Goal: Task Accomplishment & Management: Manage account settings

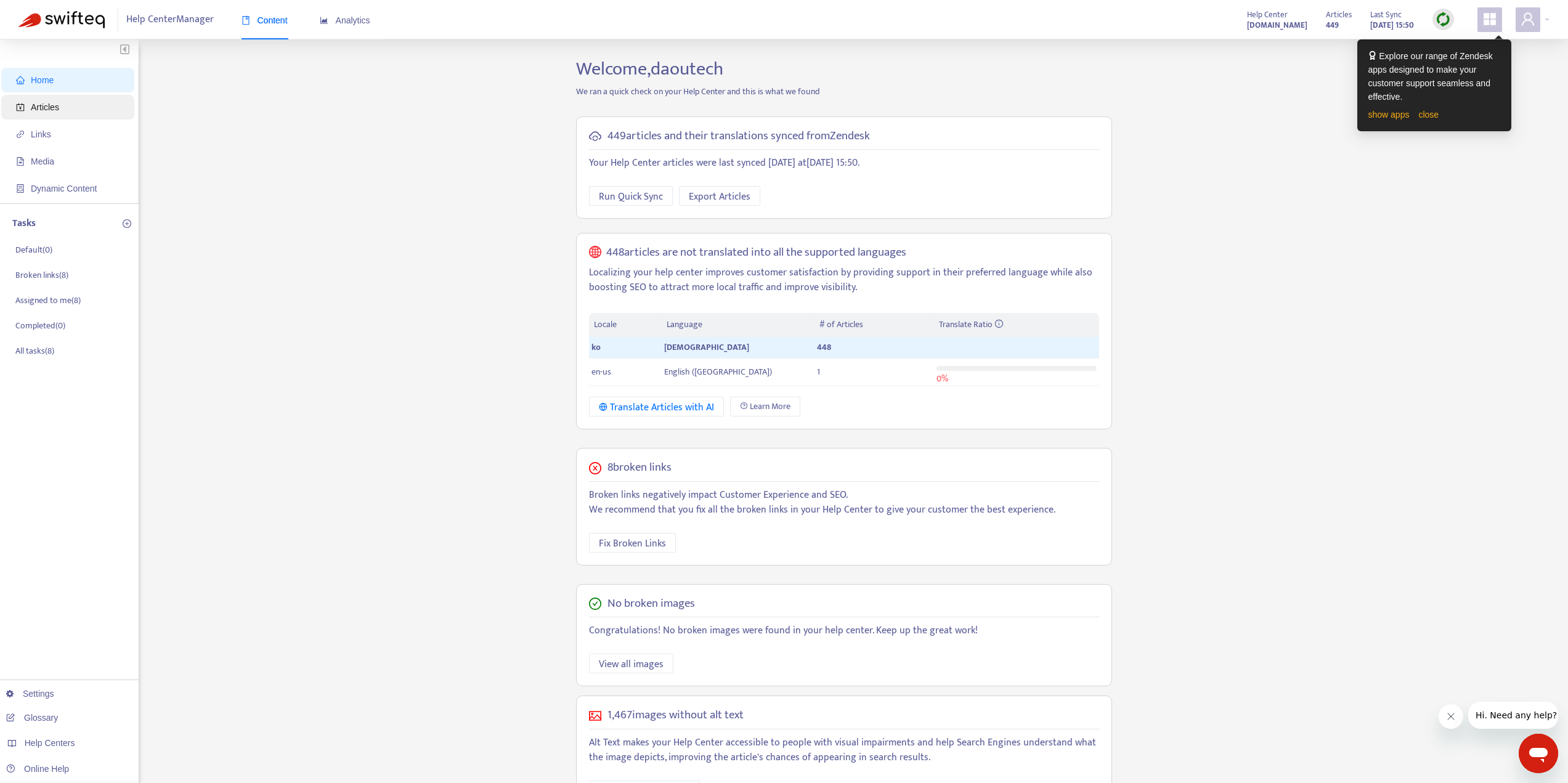
click at [61, 108] on span "Articles" at bounding box center [70, 107] width 108 height 25
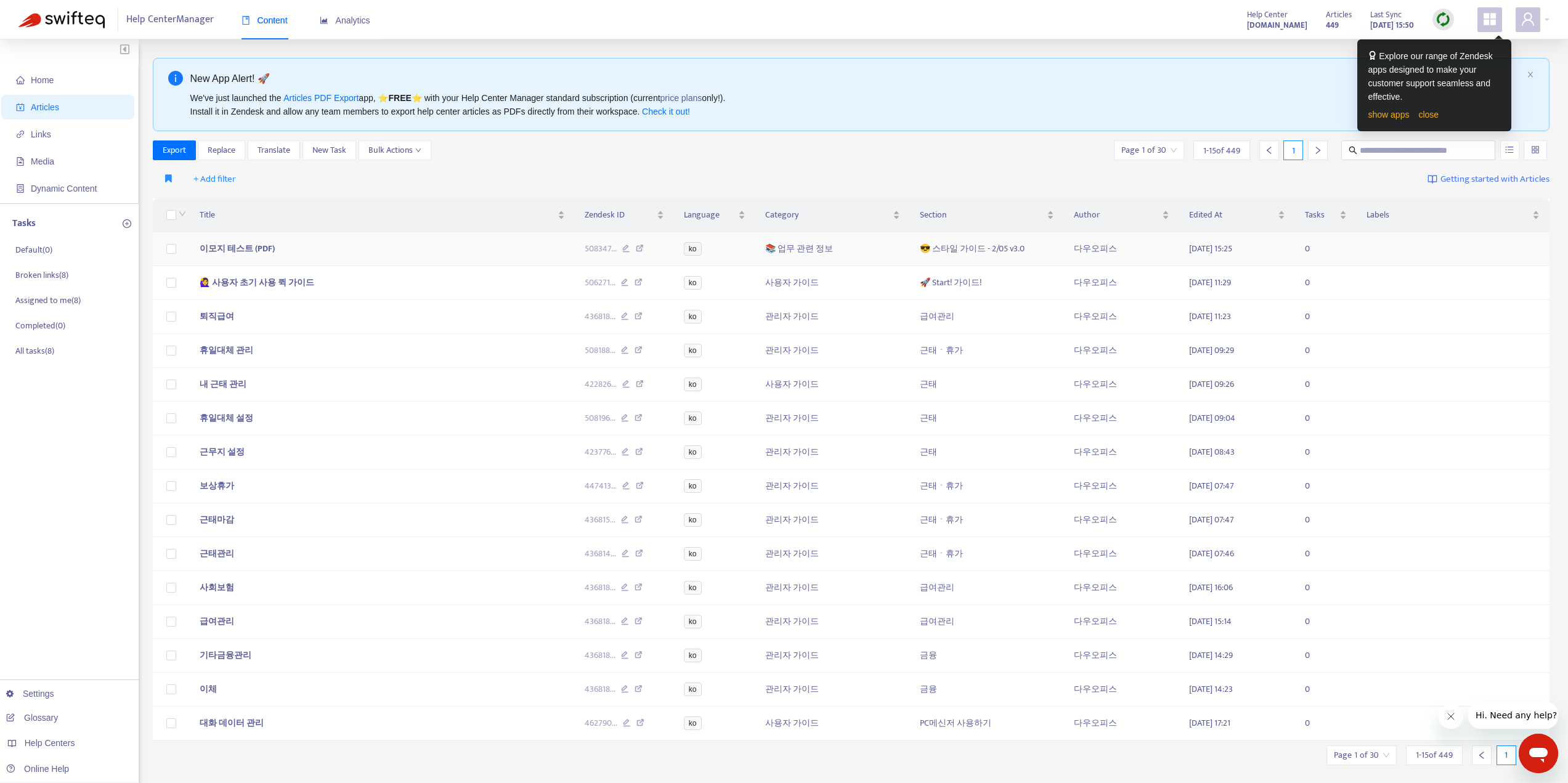
click at [260, 249] on span "이모지 테스트 (PDF)" at bounding box center [237, 249] width 75 height 14
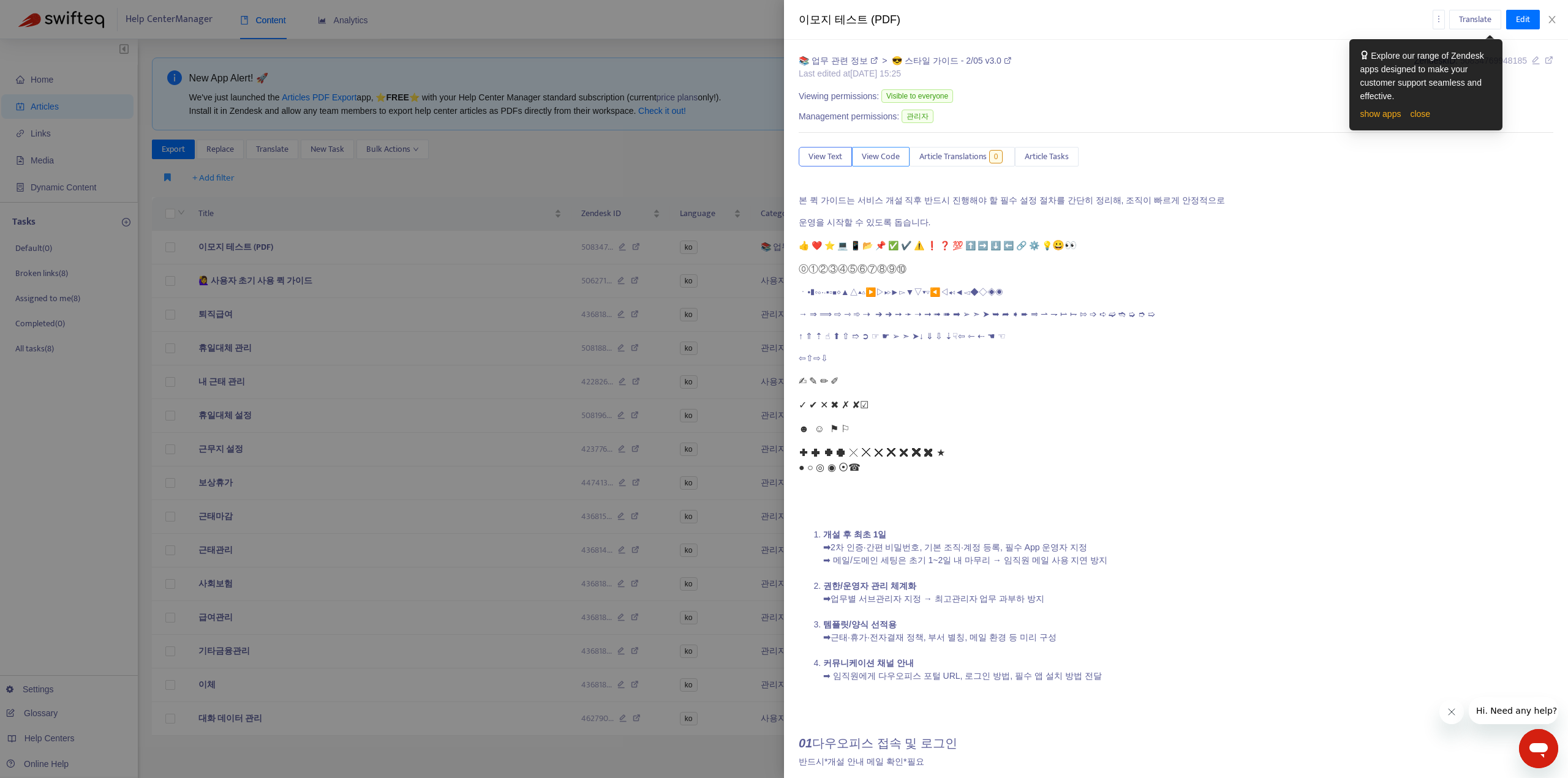
click at [864, 159] on span "View Code" at bounding box center [880, 157] width 38 height 14
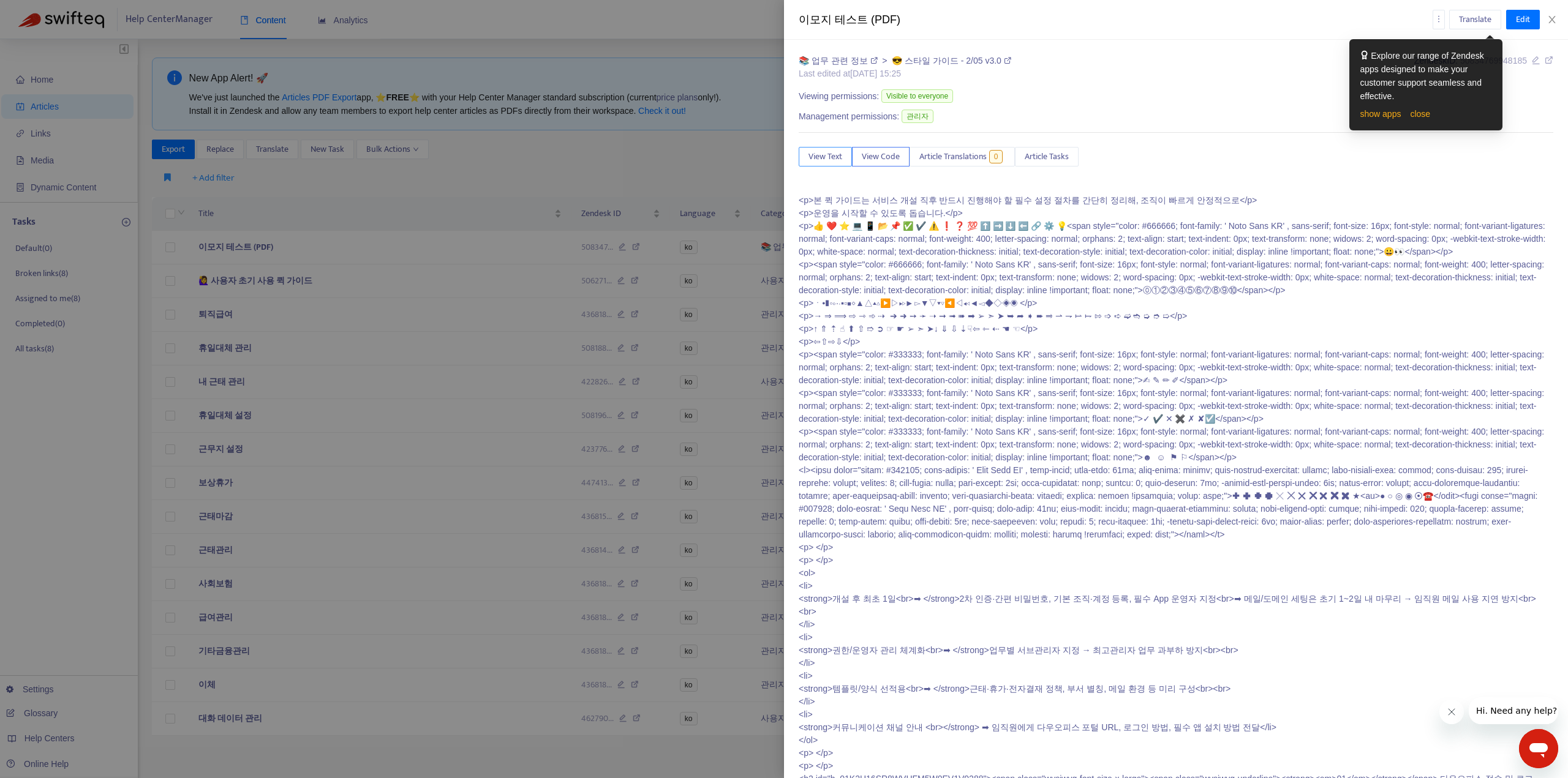
click at [831, 159] on span "View Text" at bounding box center [825, 157] width 34 height 14
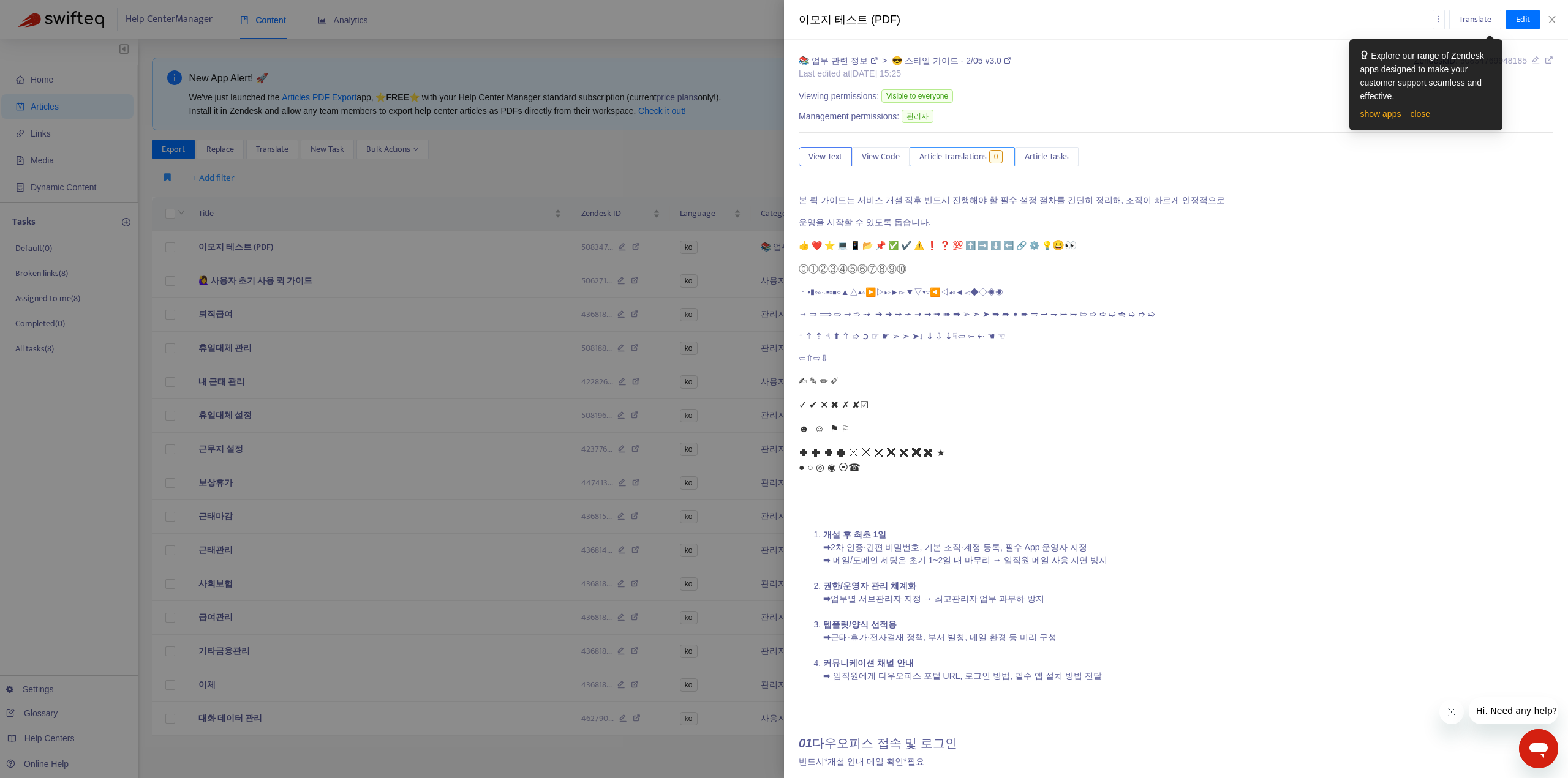
click at [943, 152] on span "Article Translations" at bounding box center [953, 157] width 68 height 14
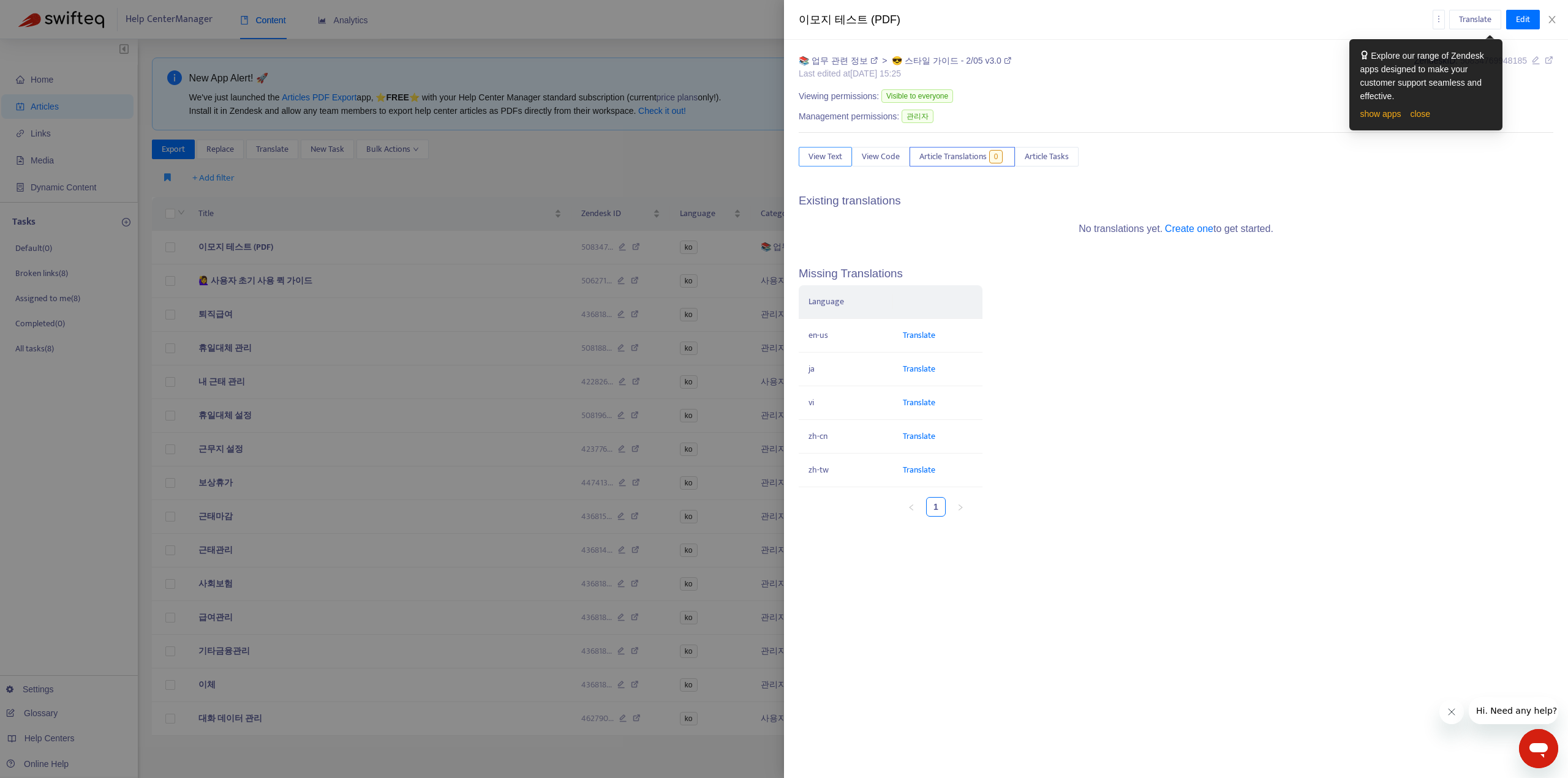
click at [818, 160] on span "View Text" at bounding box center [825, 157] width 34 height 14
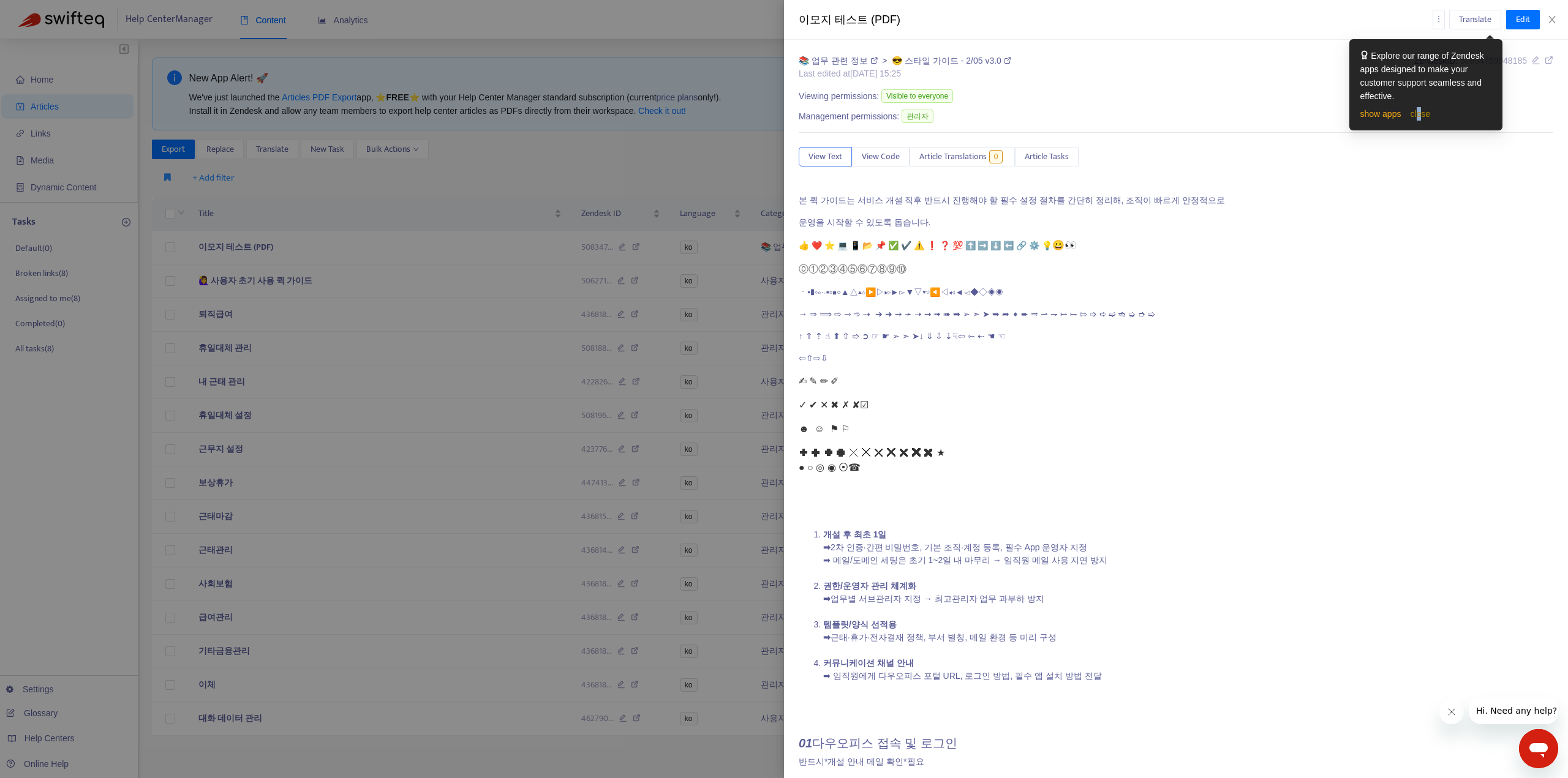
click at [1417, 114] on link "close" at bounding box center [1420, 114] width 20 height 10
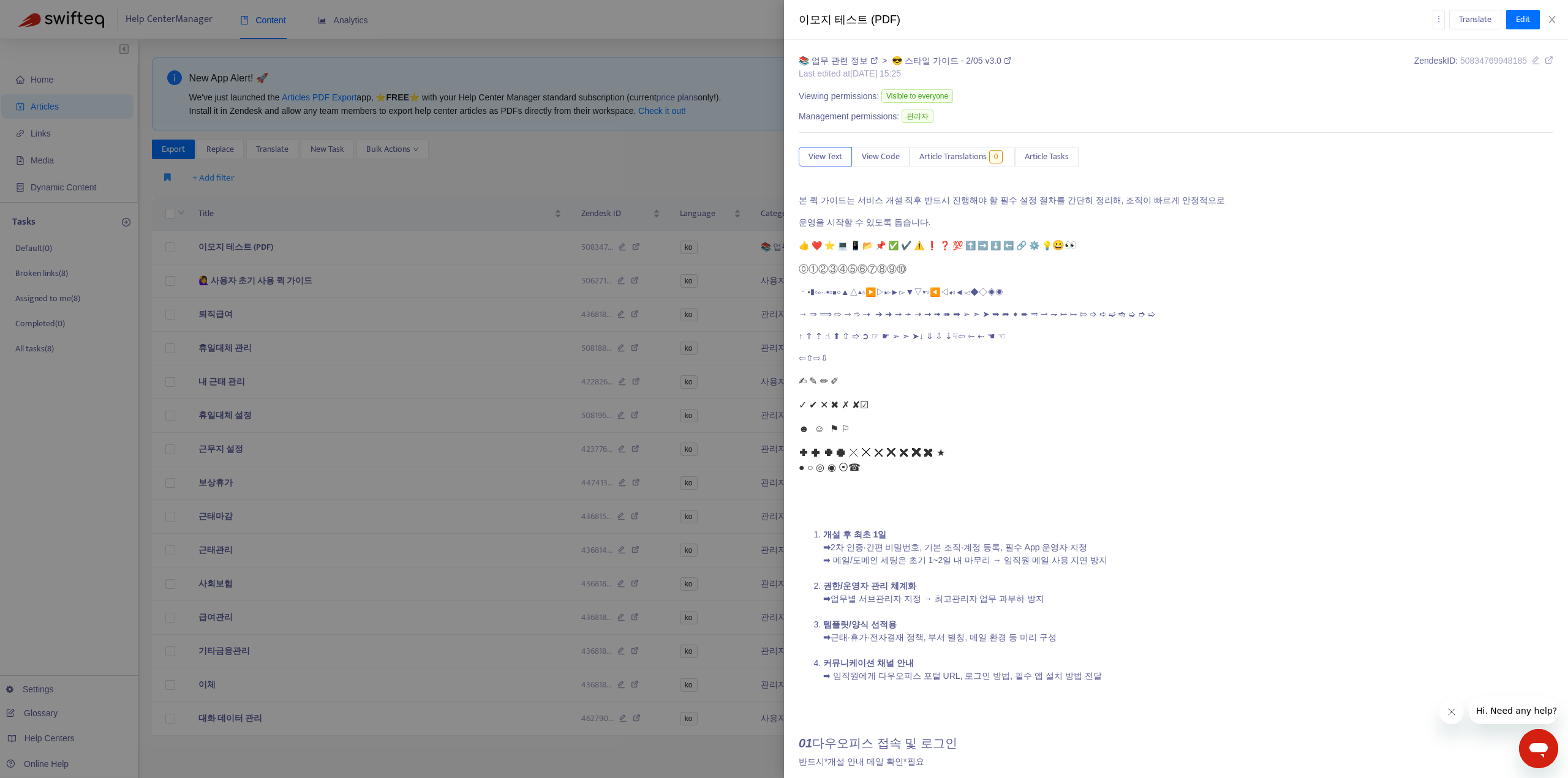
click at [1532, 61] on icon at bounding box center [1536, 60] width 9 height 9
click at [1452, 154] on div "View Text View Code Article Translations 0 Article Tasks" at bounding box center [1176, 157] width 755 height 19
click at [1442, 22] on icon "more" at bounding box center [1439, 19] width 9 height 9
click at [1429, 19] on div "이모지 테스트 (PDF)" at bounding box center [1115, 19] width 634 height 17
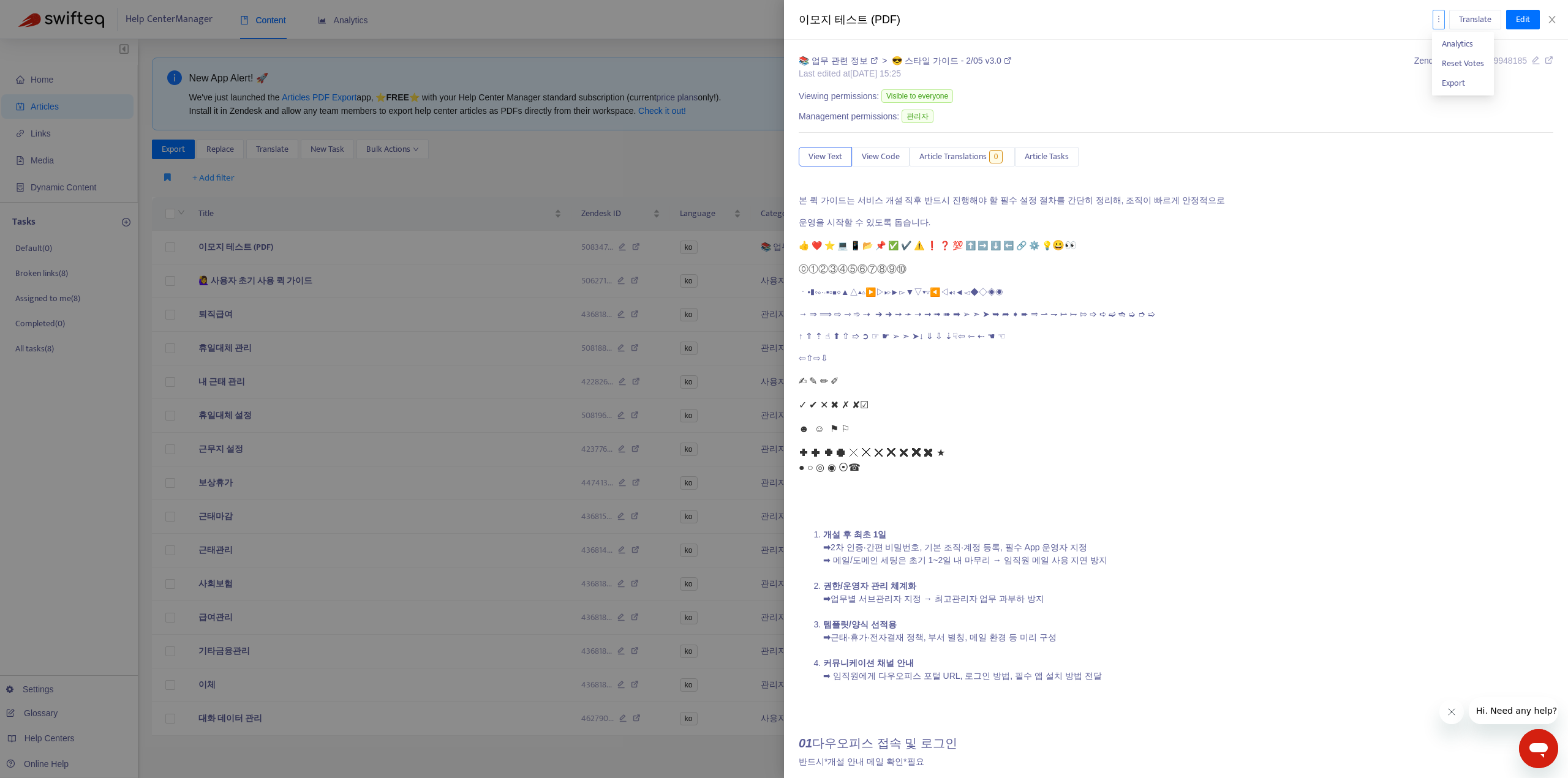
click at [1440, 19] on icon "more" at bounding box center [1439, 19] width 9 height 9
click at [1322, 73] on div "📚 업무 관련 정보 > 😎 스타일 가이드 - 2/05 v3.0 Last edited at 2025-09-22 15:25 Zendesk ID: …" at bounding box center [1176, 68] width 755 height 28
click at [1468, 24] on span "Translate" at bounding box center [1475, 19] width 32 height 14
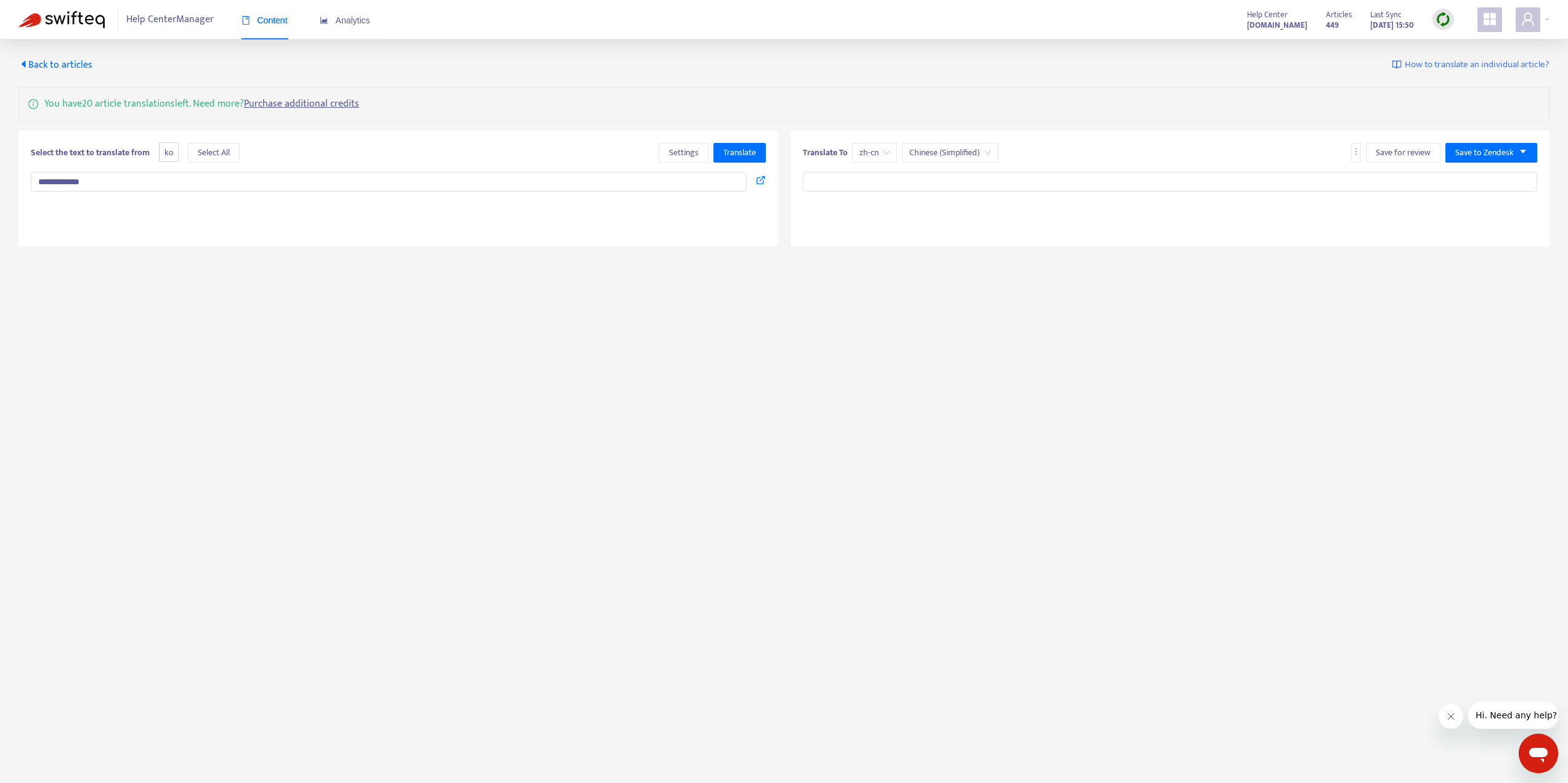
type textarea "**********"
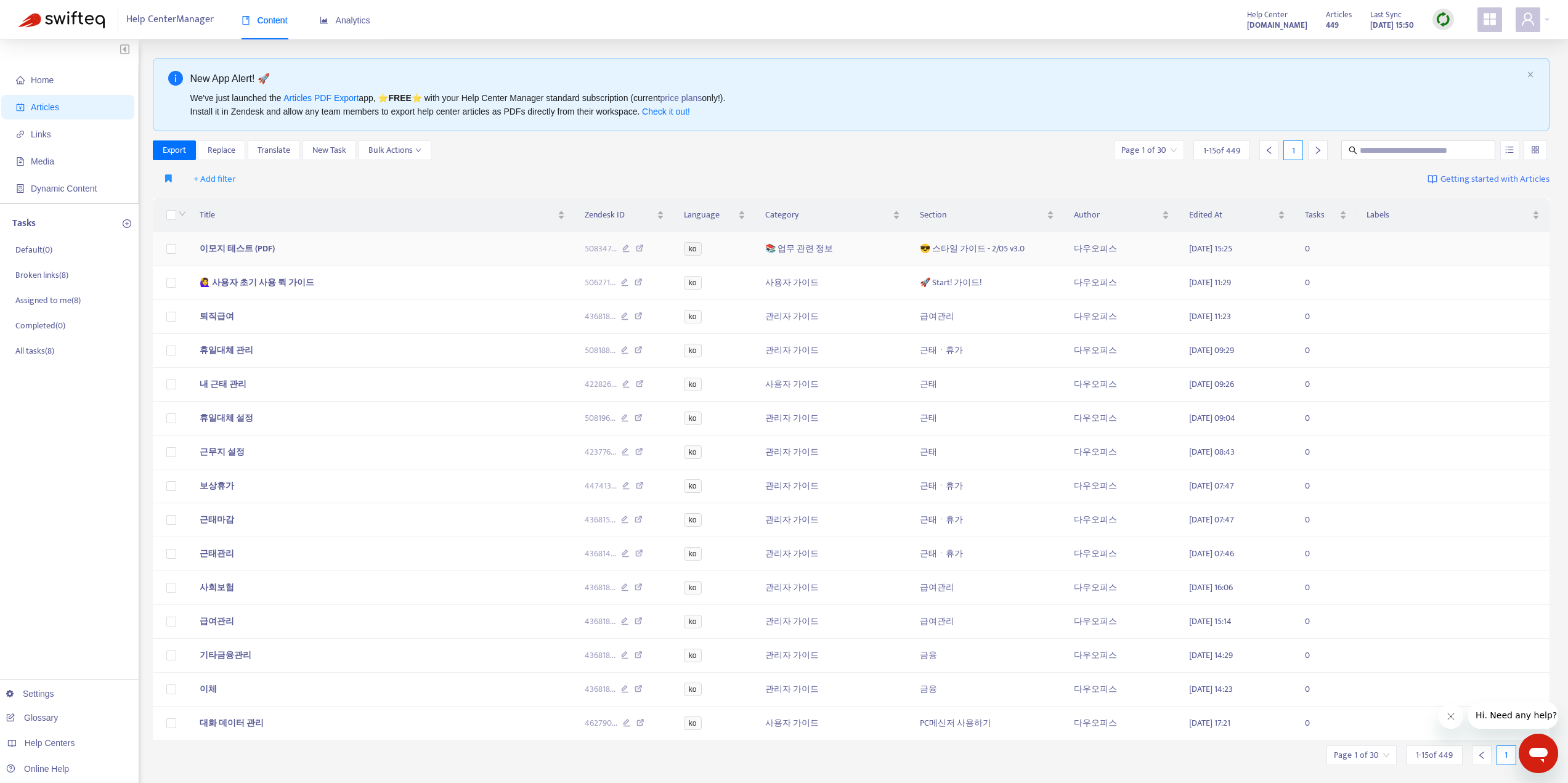
click at [638, 249] on icon at bounding box center [640, 249] width 8 height 11
click at [249, 244] on span "이모지 테스트 (PDF)" at bounding box center [237, 249] width 75 height 14
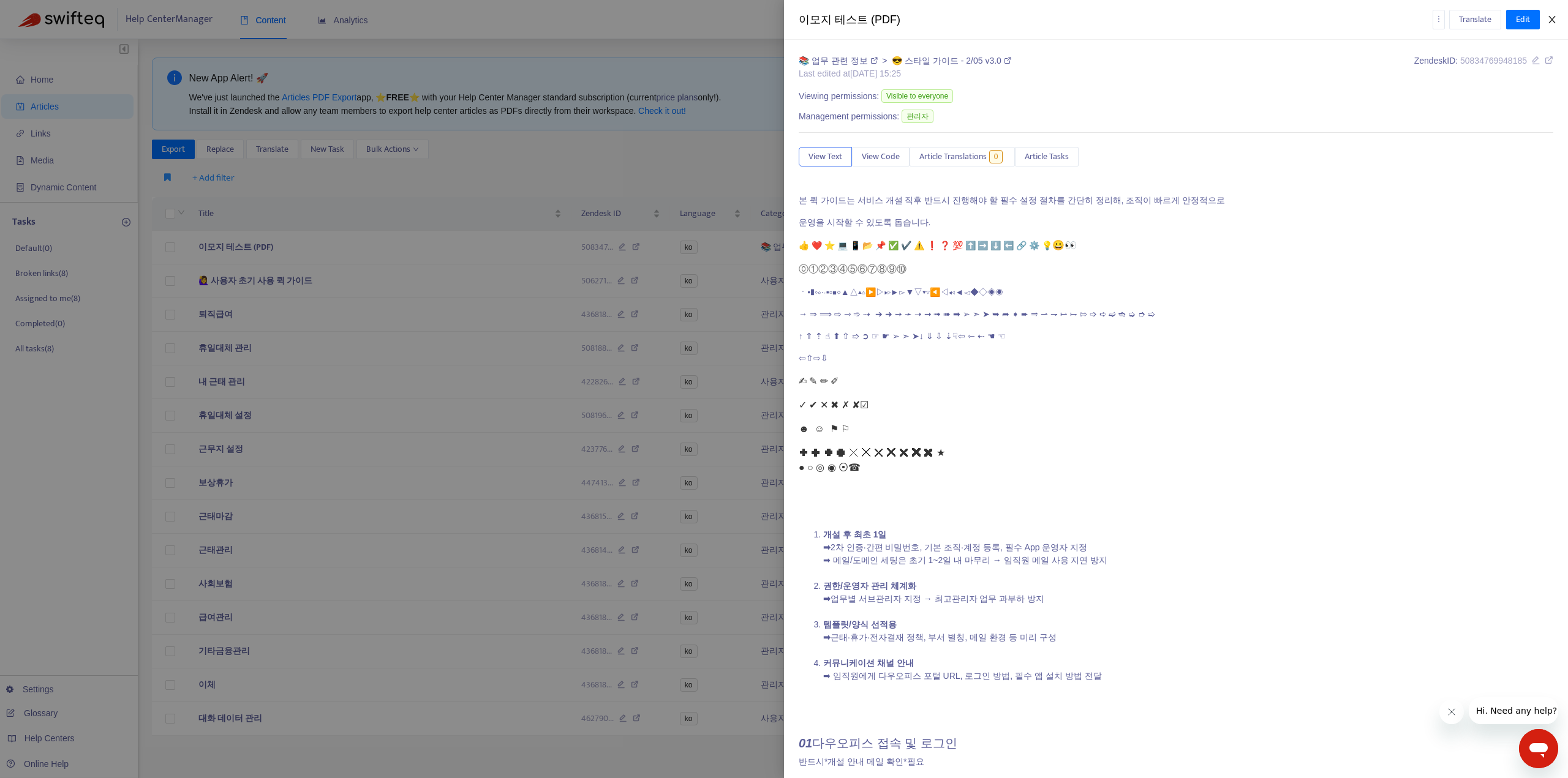
click at [1557, 22] on icon "close" at bounding box center [1552, 19] width 10 height 10
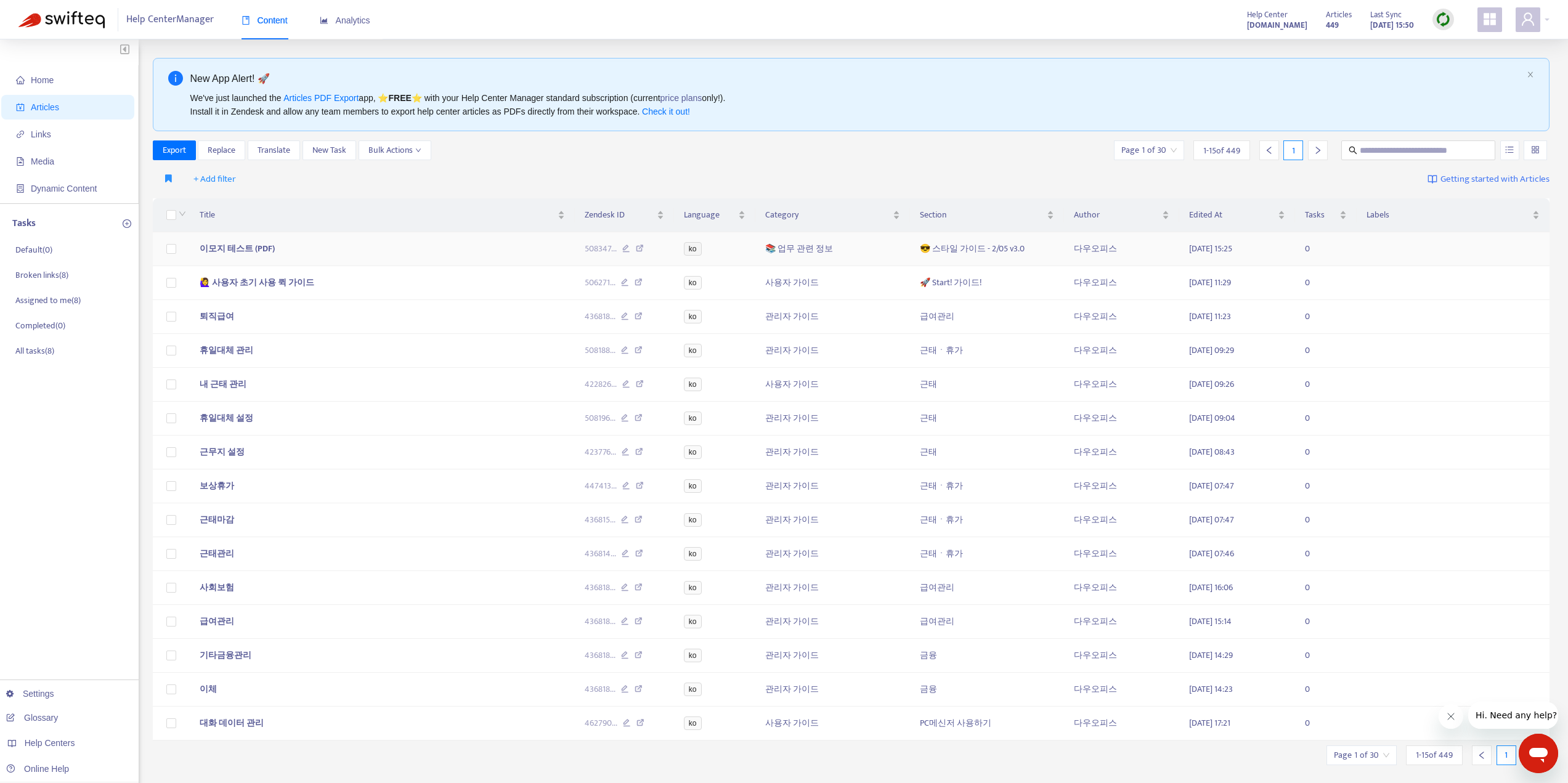
click at [428, 256] on td "이모지 테스트 (PDF)" at bounding box center [383, 249] width 386 height 34
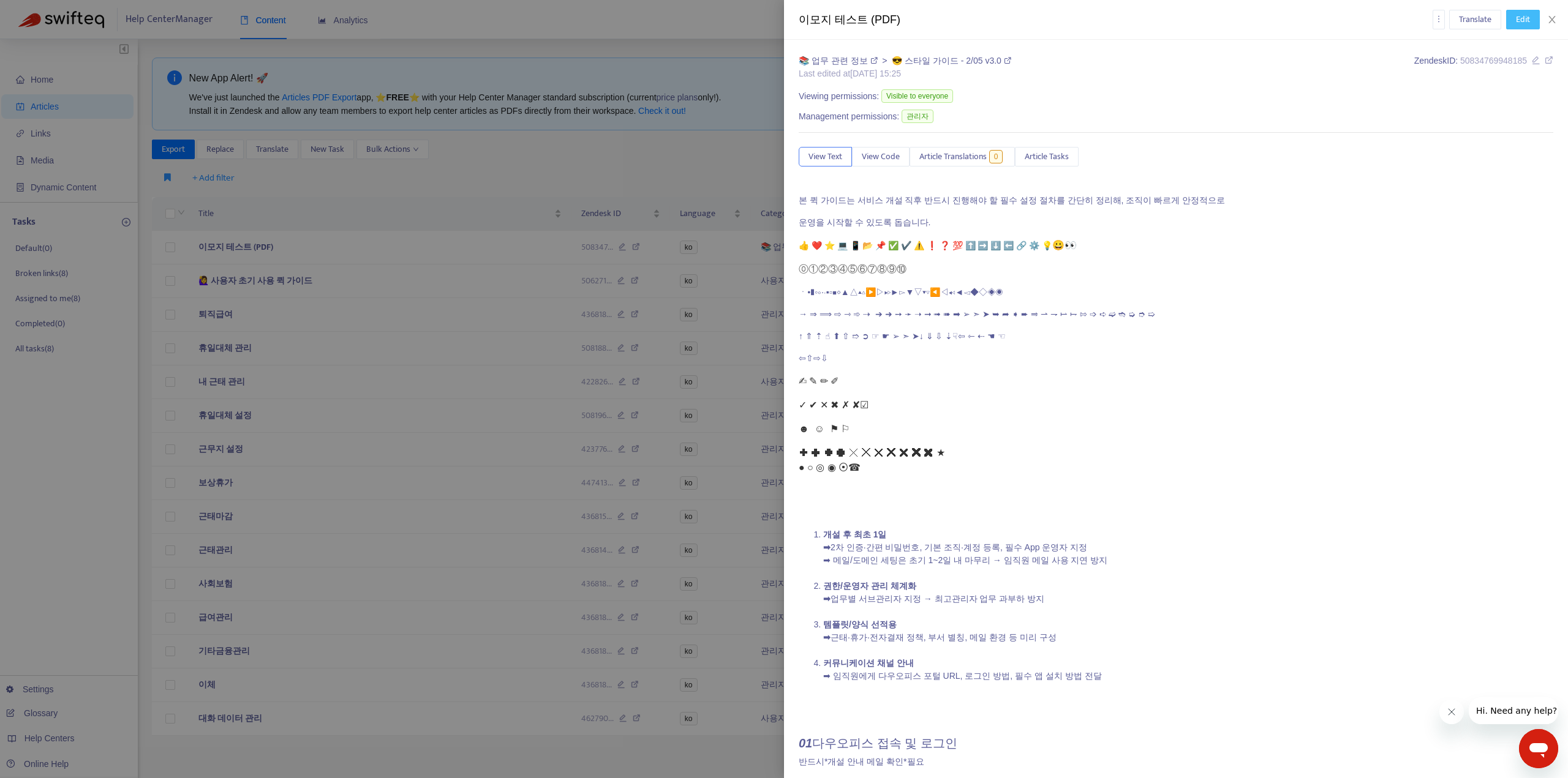
click at [1520, 23] on span "Edit" at bounding box center [1523, 19] width 14 height 14
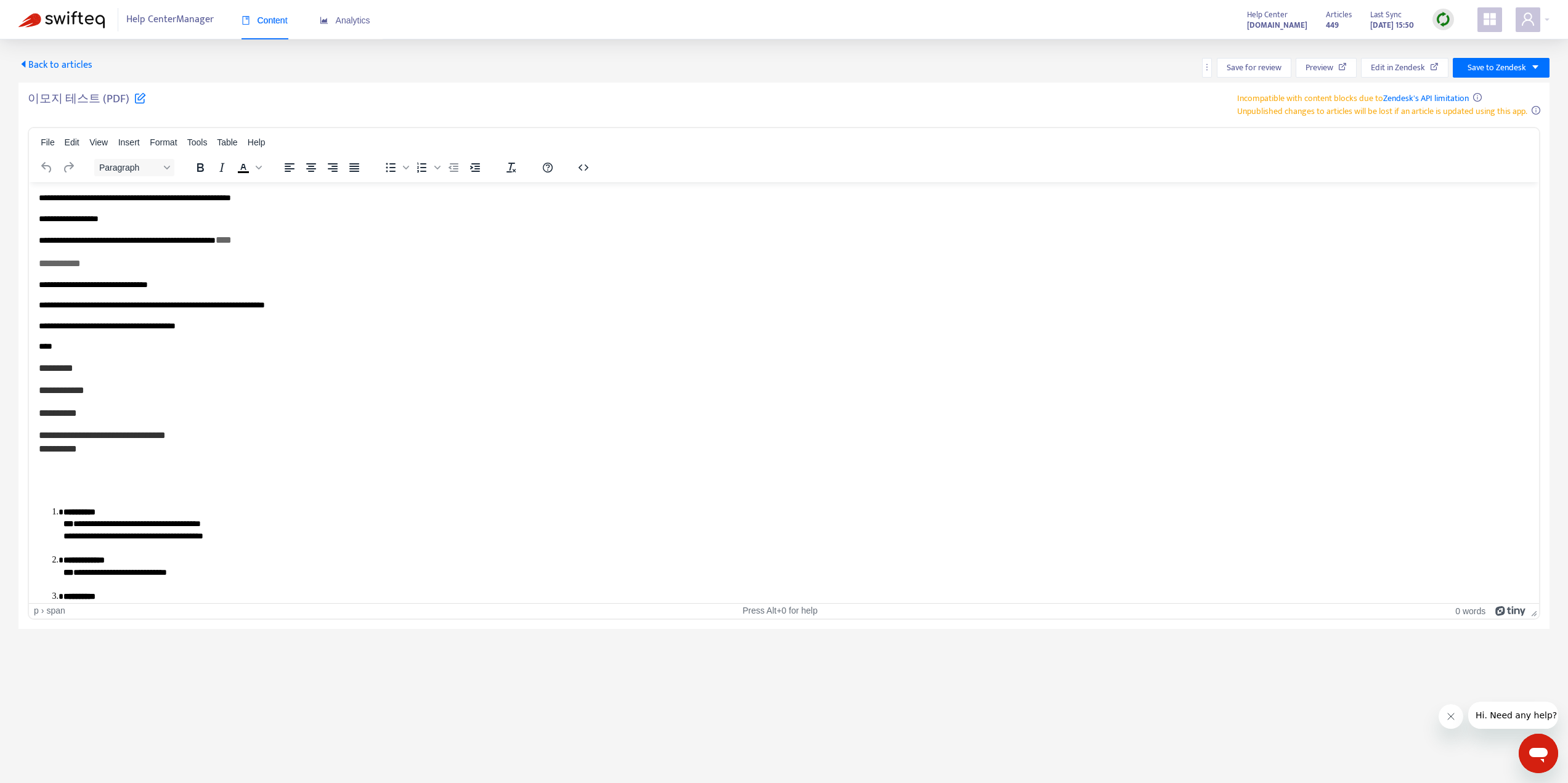
click at [517, 375] on p "*********" at bounding box center [784, 367] width 1491 height 14
click at [839, 290] on p "**********" at bounding box center [779, 284] width 1481 height 12
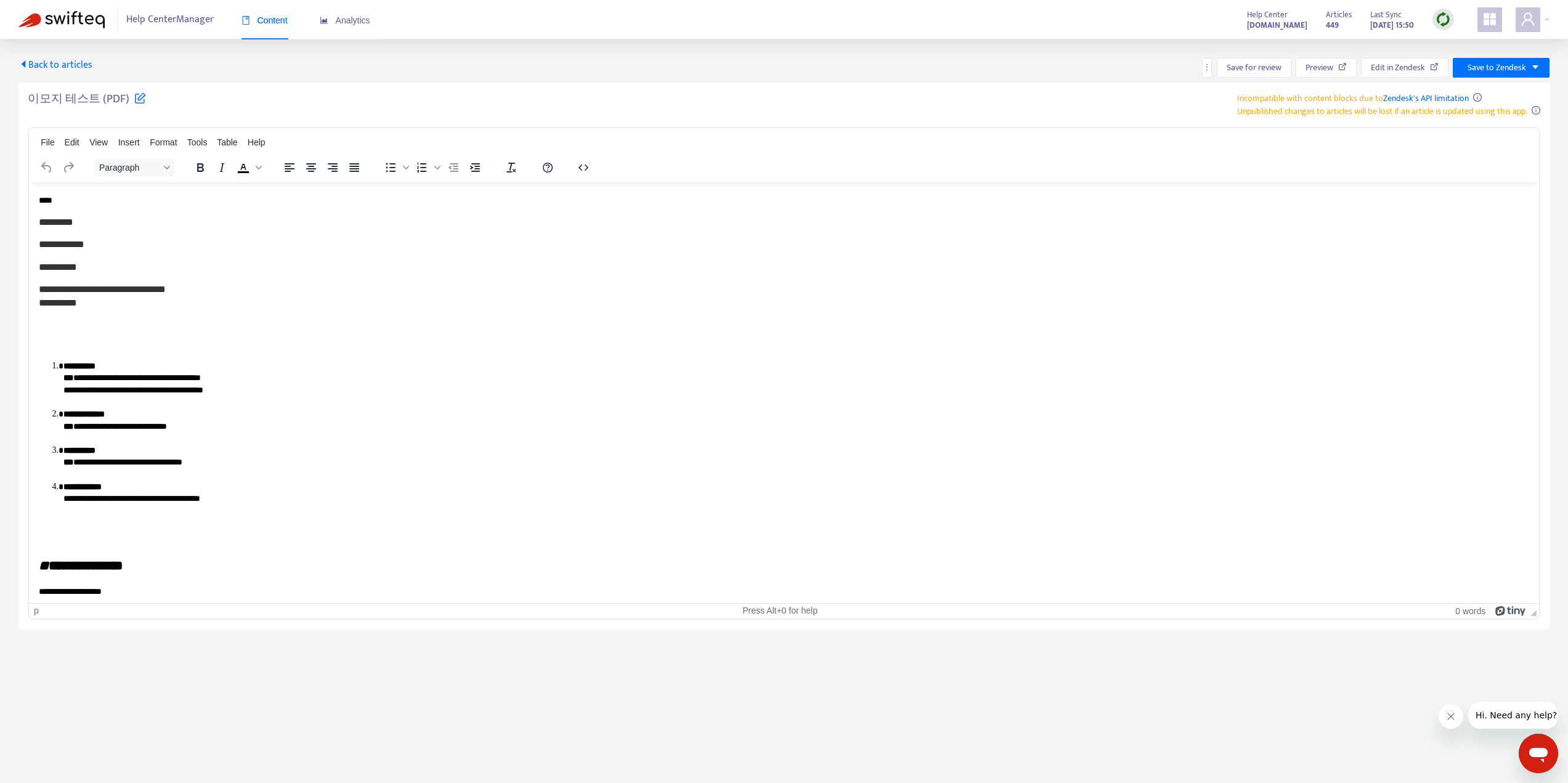
scroll to position [308, 0]
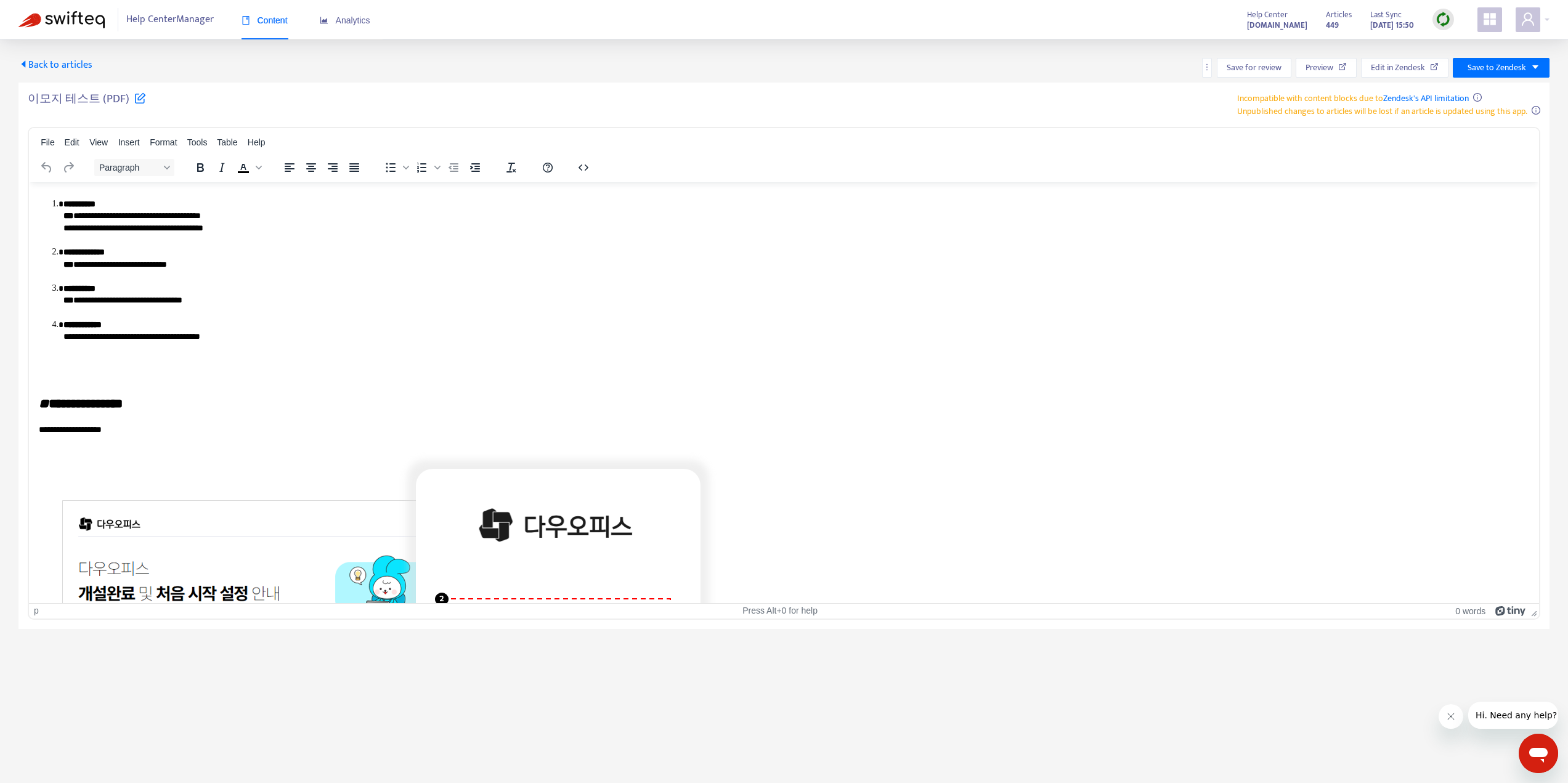
click at [708, 294] on li "**********" at bounding box center [792, 300] width 1457 height 36
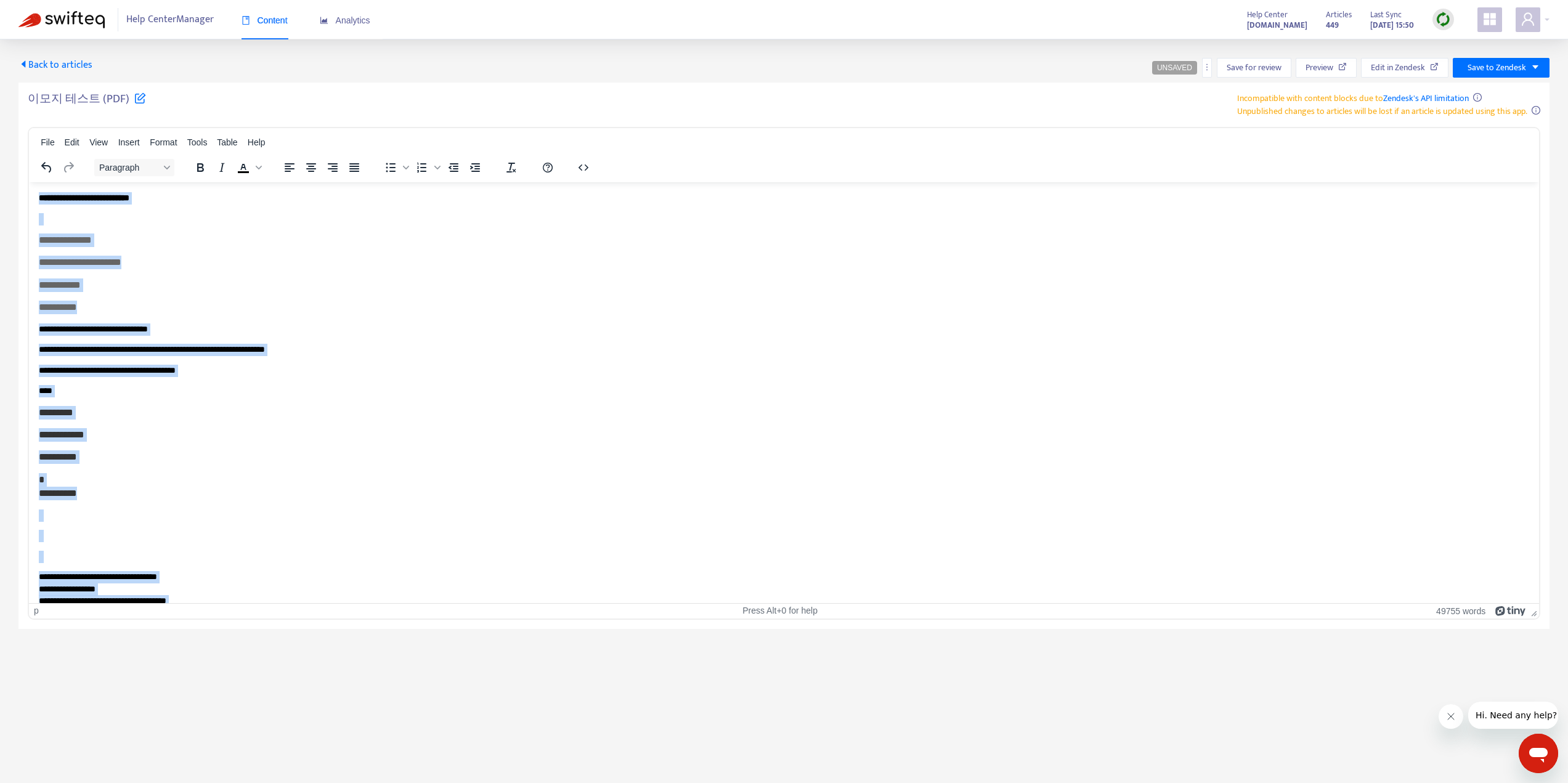
scroll to position [74076, 0]
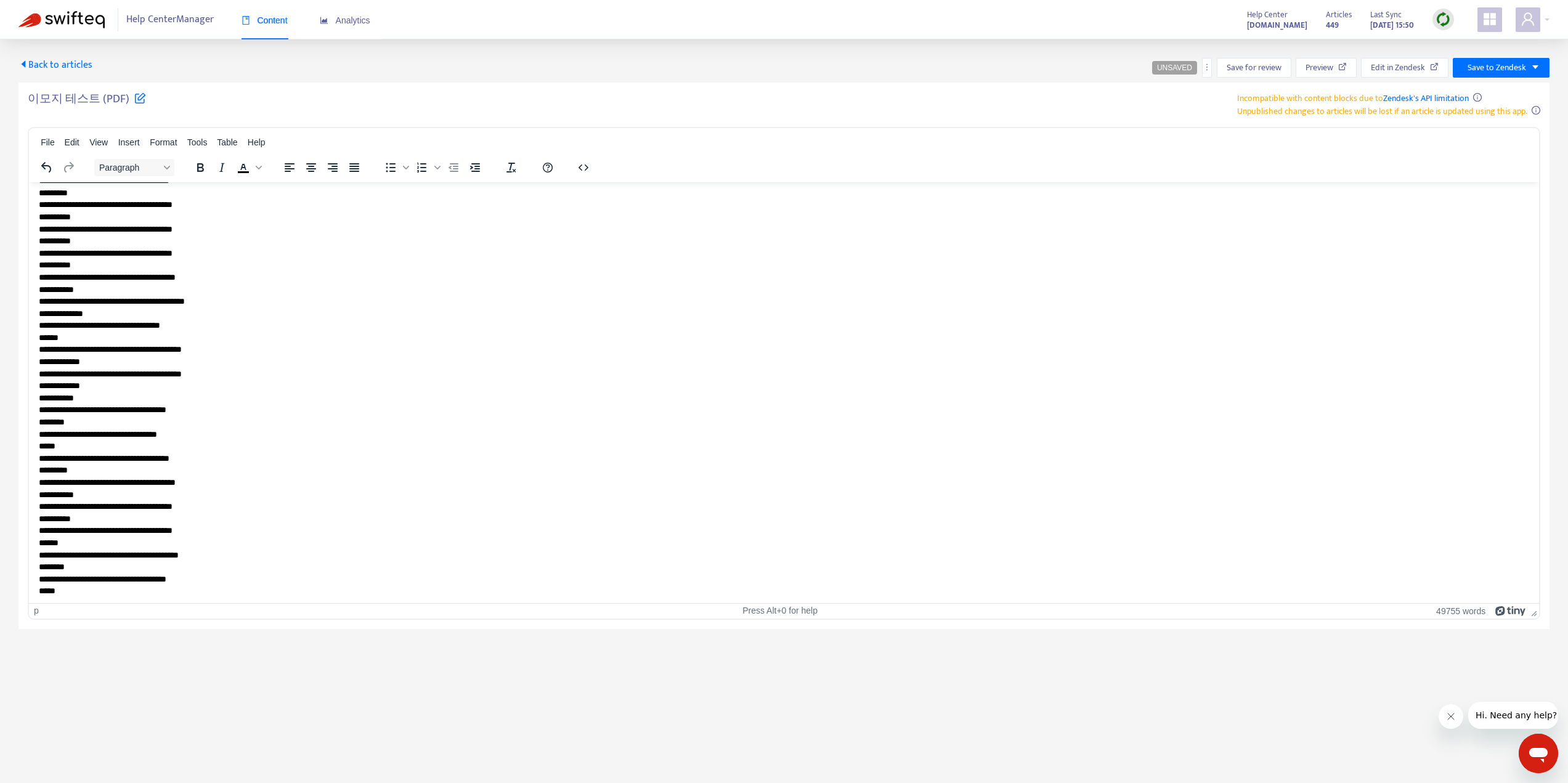
click at [784, 85] on div "이모지 테스트 (PDF) Incompatible with content blocks due to Zendesk's API limitation …" at bounding box center [784, 356] width 1531 height 547
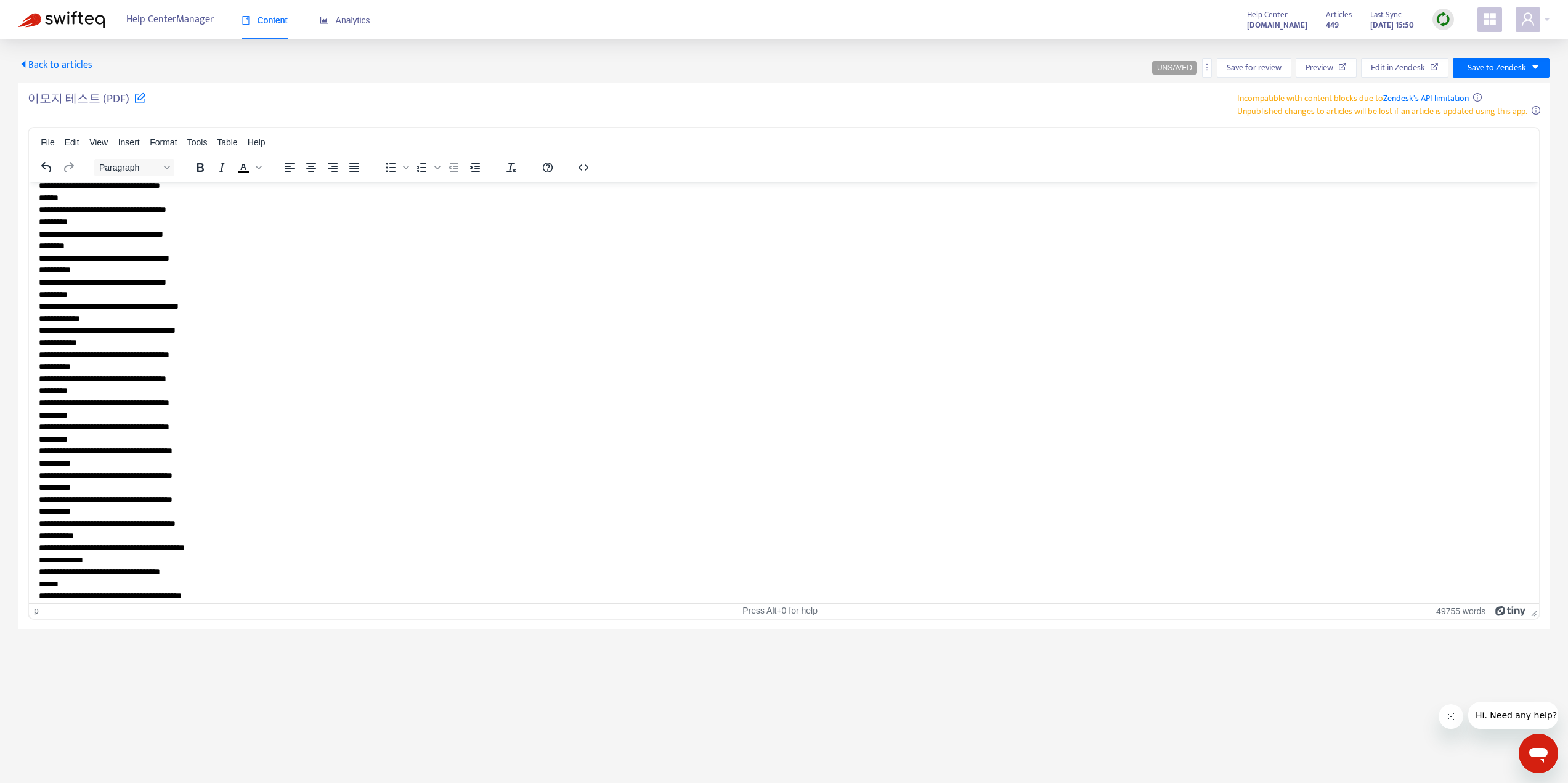
scroll to position [73521, 0]
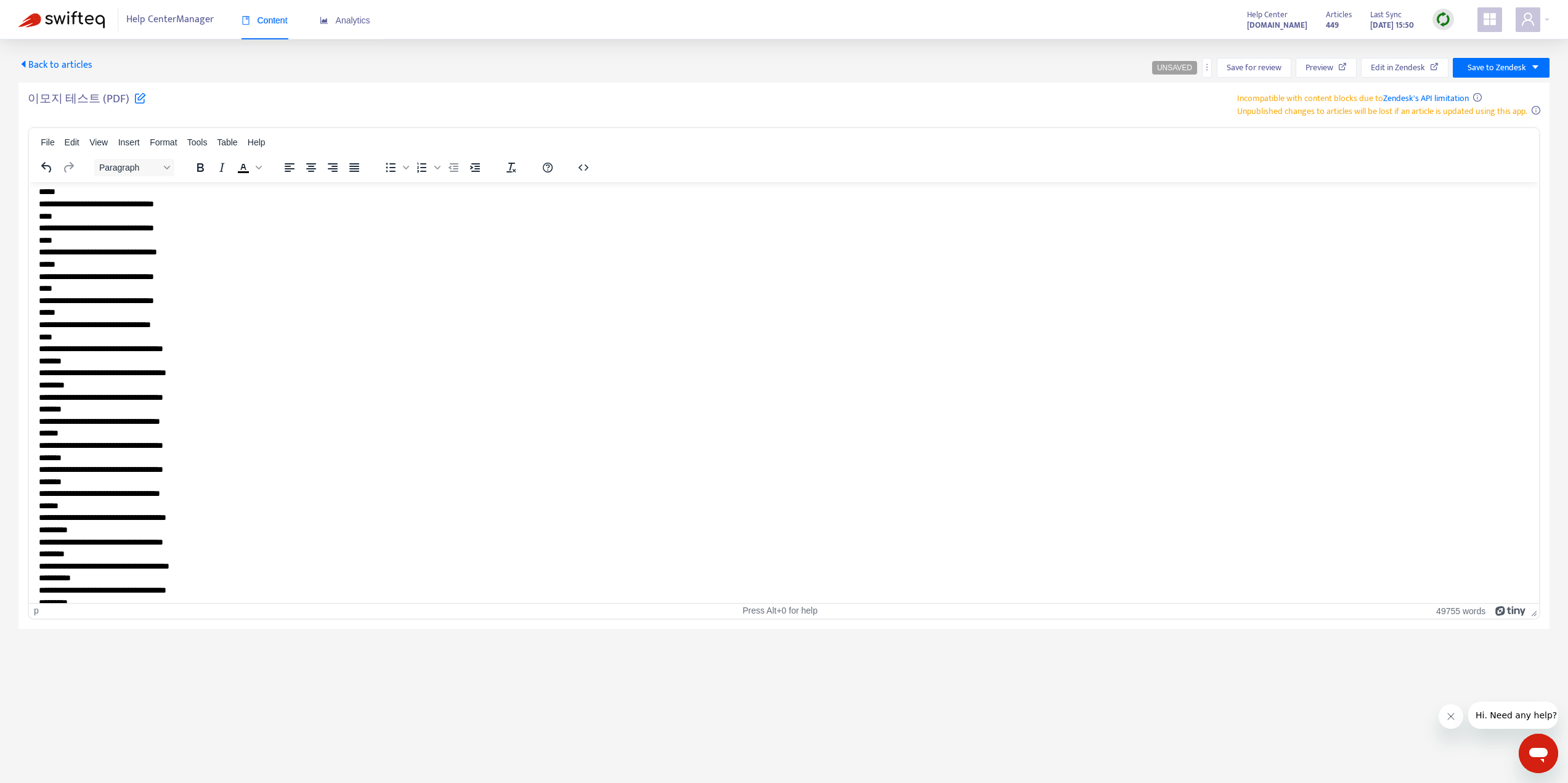
click at [1183, 669] on main "Back to articles UNSAVED Save for review Preview Edit in Zendesk Save to Zendes…" at bounding box center [784, 431] width 1568 height 783
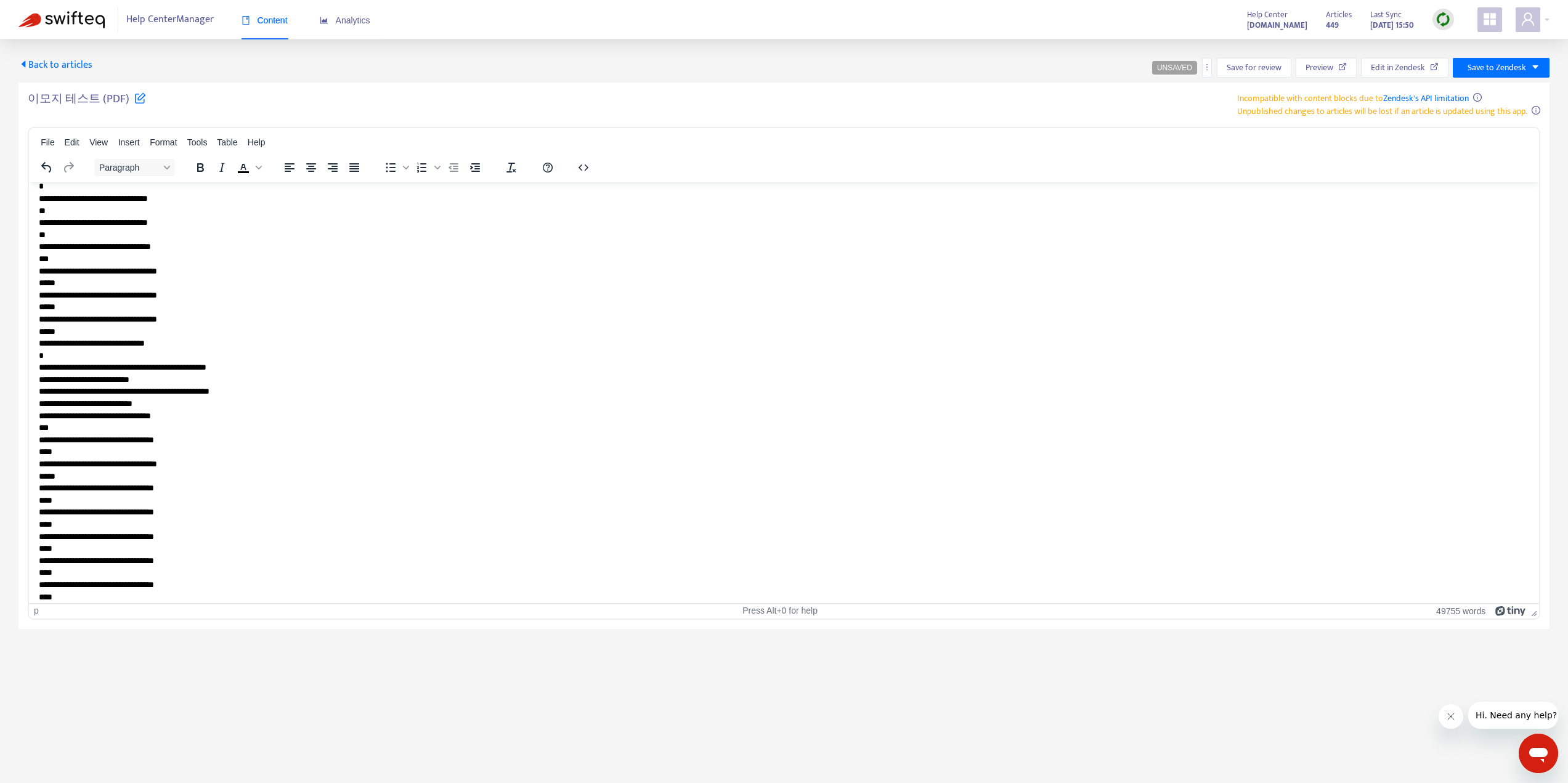
scroll to position [72596, 0]
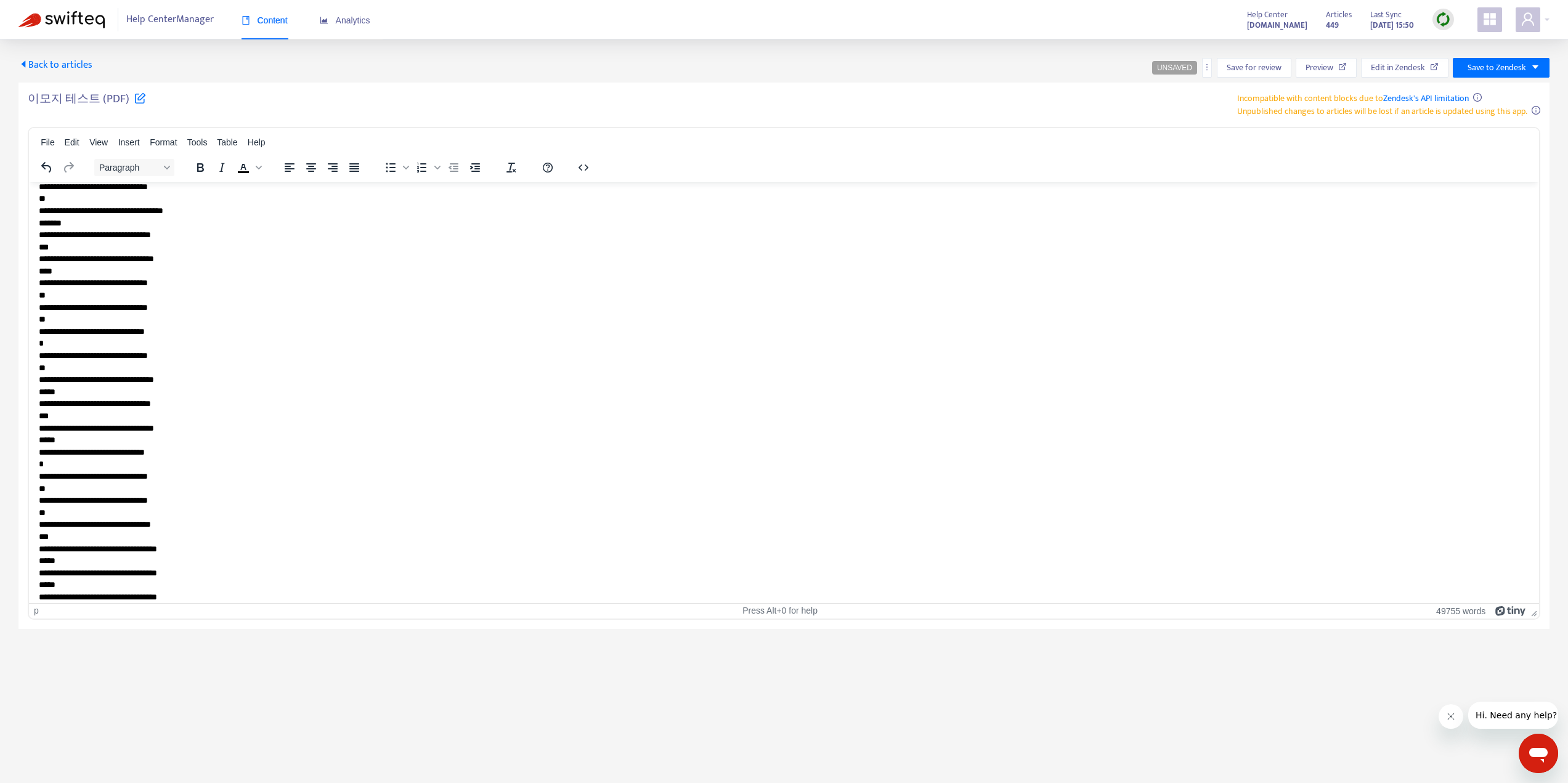
click at [1162, 66] on span "UNSAVED" at bounding box center [1175, 68] width 35 height 9
click at [1208, 69] on icon "more" at bounding box center [1207, 67] width 9 height 9
click at [1050, 55] on div "Back to articles UNSAVED Save for review Preview Edit in Zendesk Save to Zendes…" at bounding box center [784, 335] width 1568 height 590
click at [1444, 18] on img at bounding box center [1443, 19] width 15 height 15
click at [992, 66] on div "Back to articles UNSAVED Save for review Preview Edit in Zendesk Save to Zendesk" at bounding box center [784, 67] width 1531 height 20
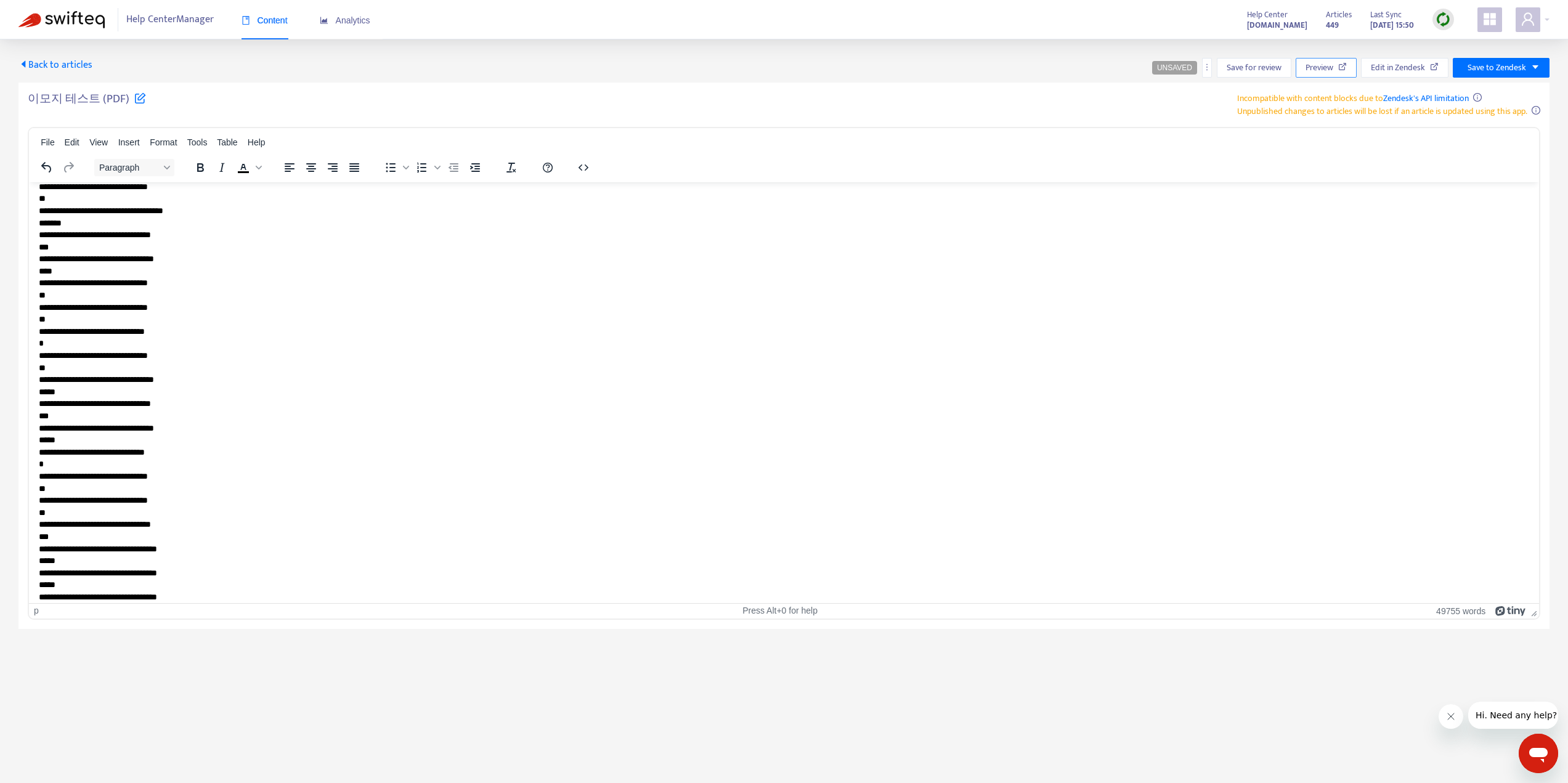
click at [1334, 69] on button "Preview" at bounding box center [1327, 67] width 61 height 20
click at [134, 98] on icon at bounding box center [140, 98] width 12 height 12
click at [646, 98] on div "**********" at bounding box center [784, 105] width 1513 height 26
click at [1481, 61] on span "Save to Zendesk" at bounding box center [1496, 67] width 59 height 14
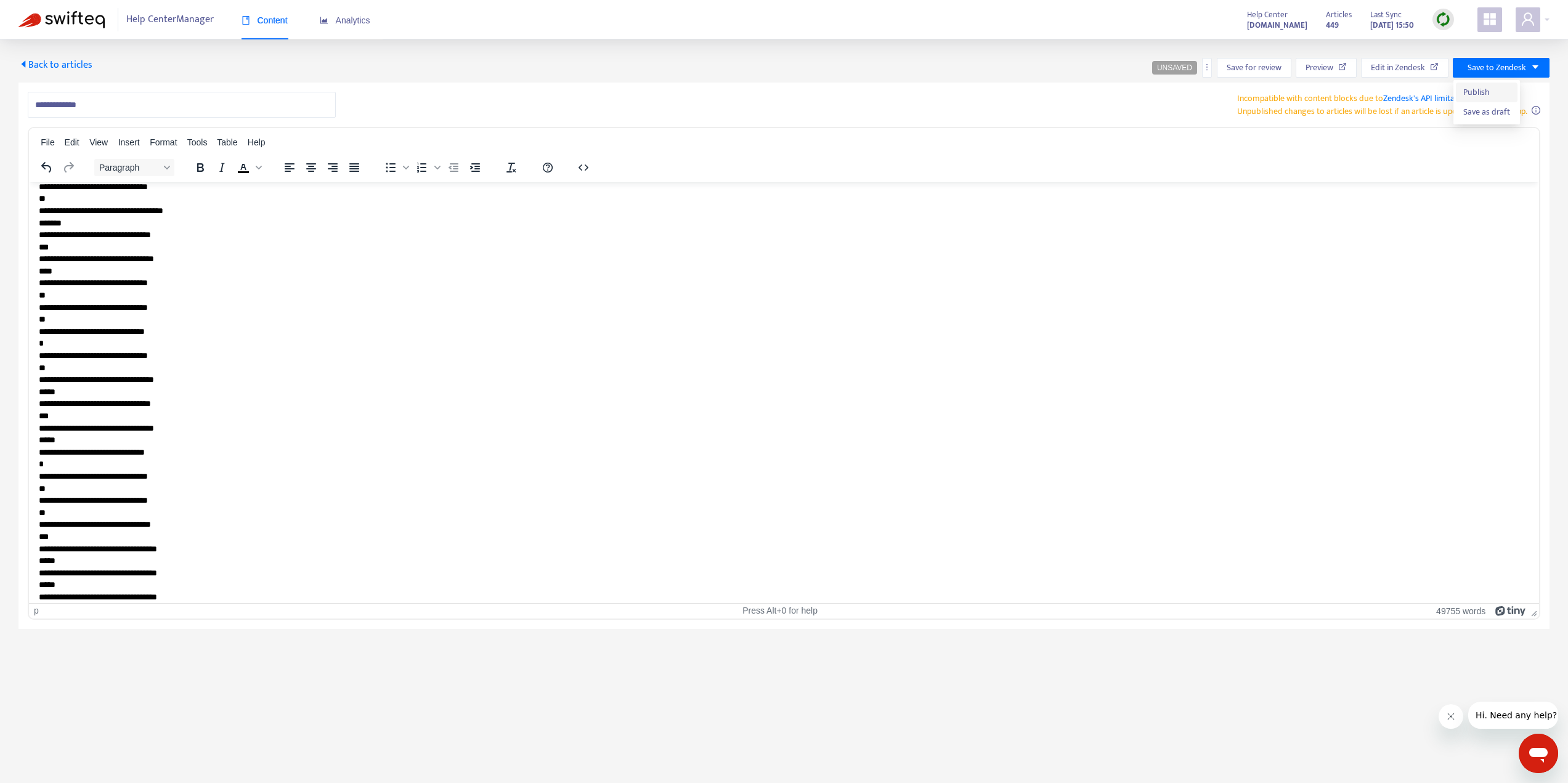
click at [1481, 89] on span "Publish" at bounding box center [1486, 92] width 47 height 14
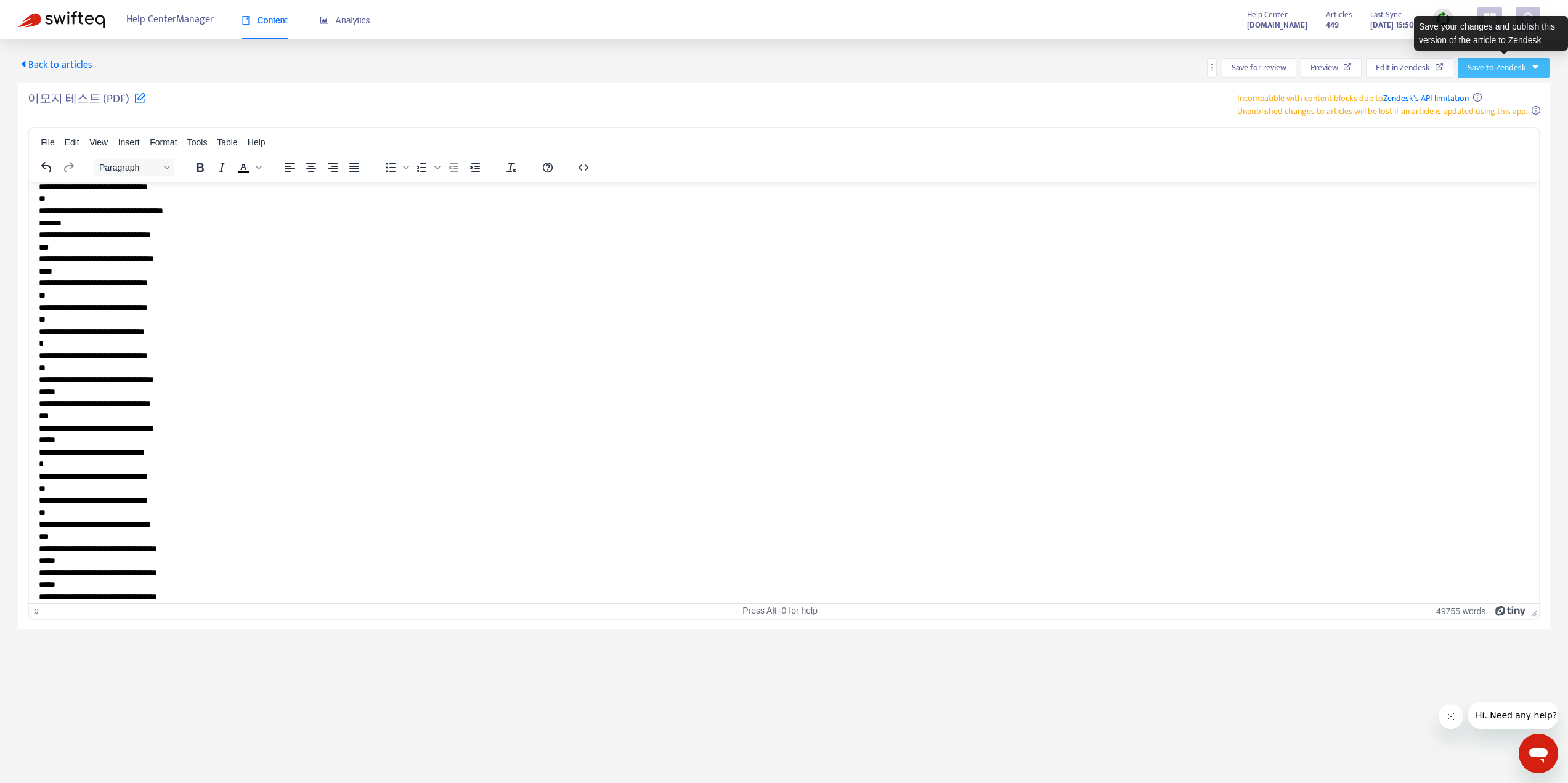
click at [1533, 69] on icon "caret-down" at bounding box center [1535, 67] width 9 height 9
click at [1507, 114] on span "Save as draft" at bounding box center [1491, 112] width 47 height 14
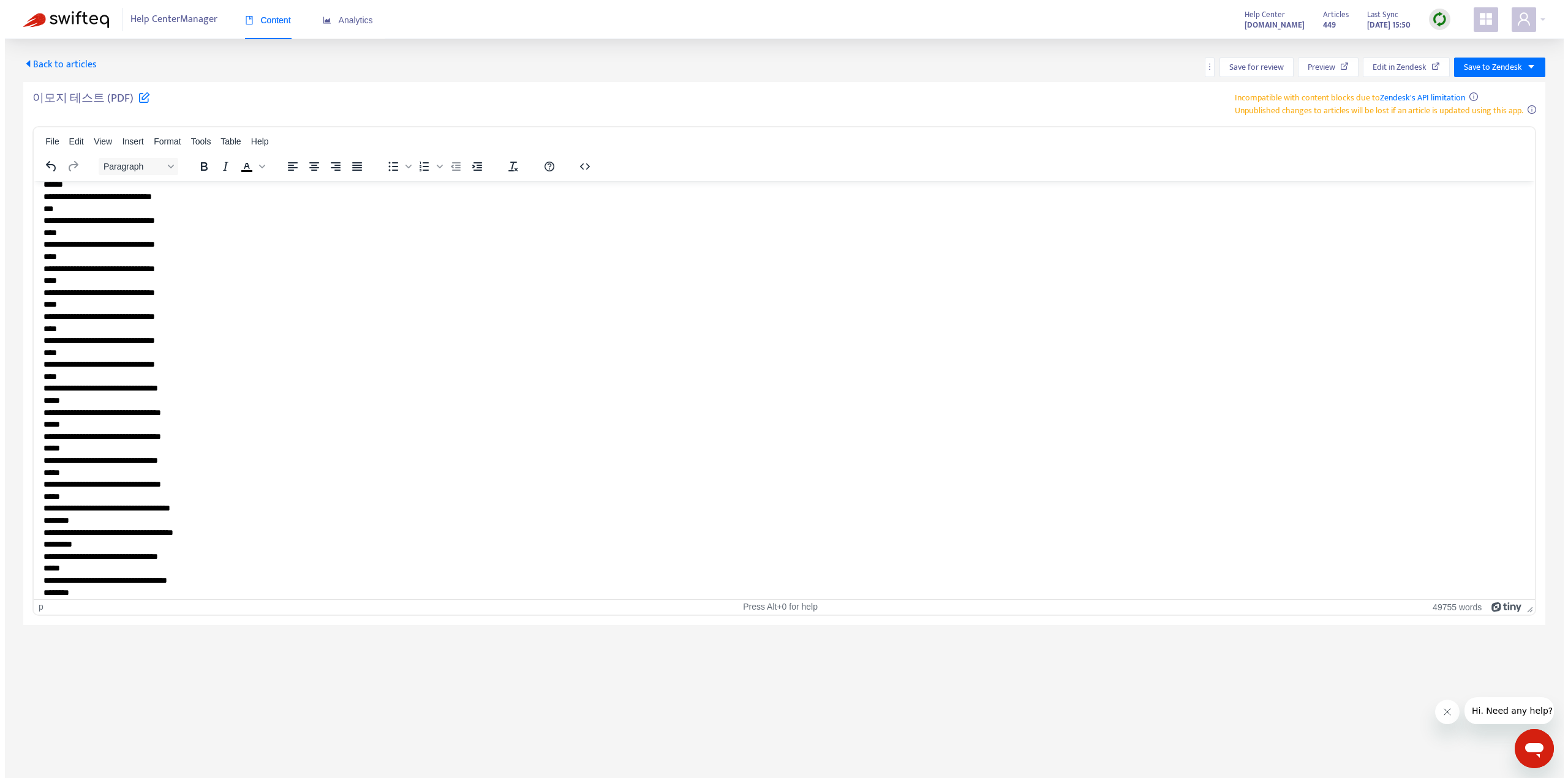
scroll to position [69623, 0]
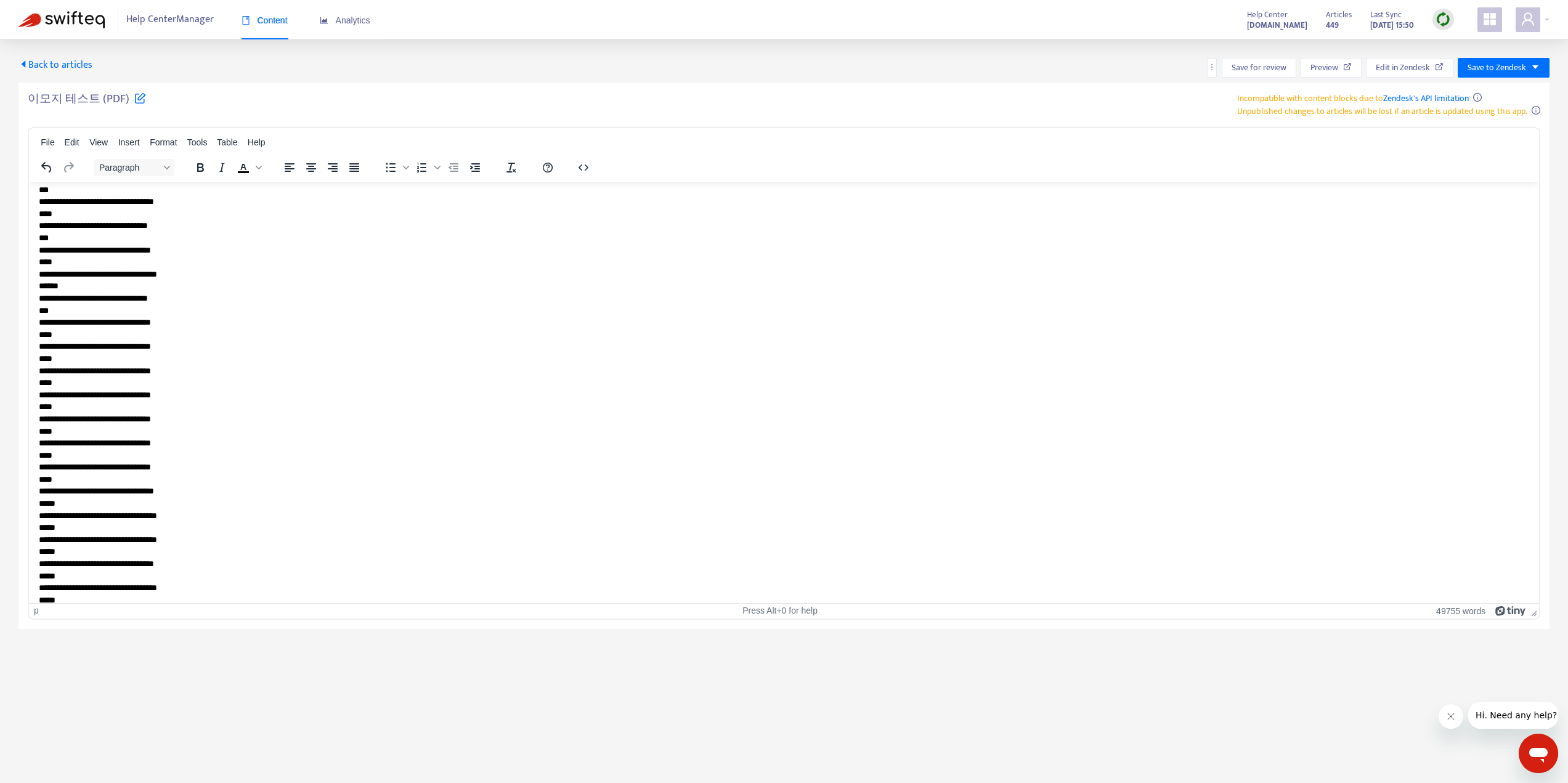
click at [51, 64] on span "Back to articles" at bounding box center [56, 64] width 74 height 17
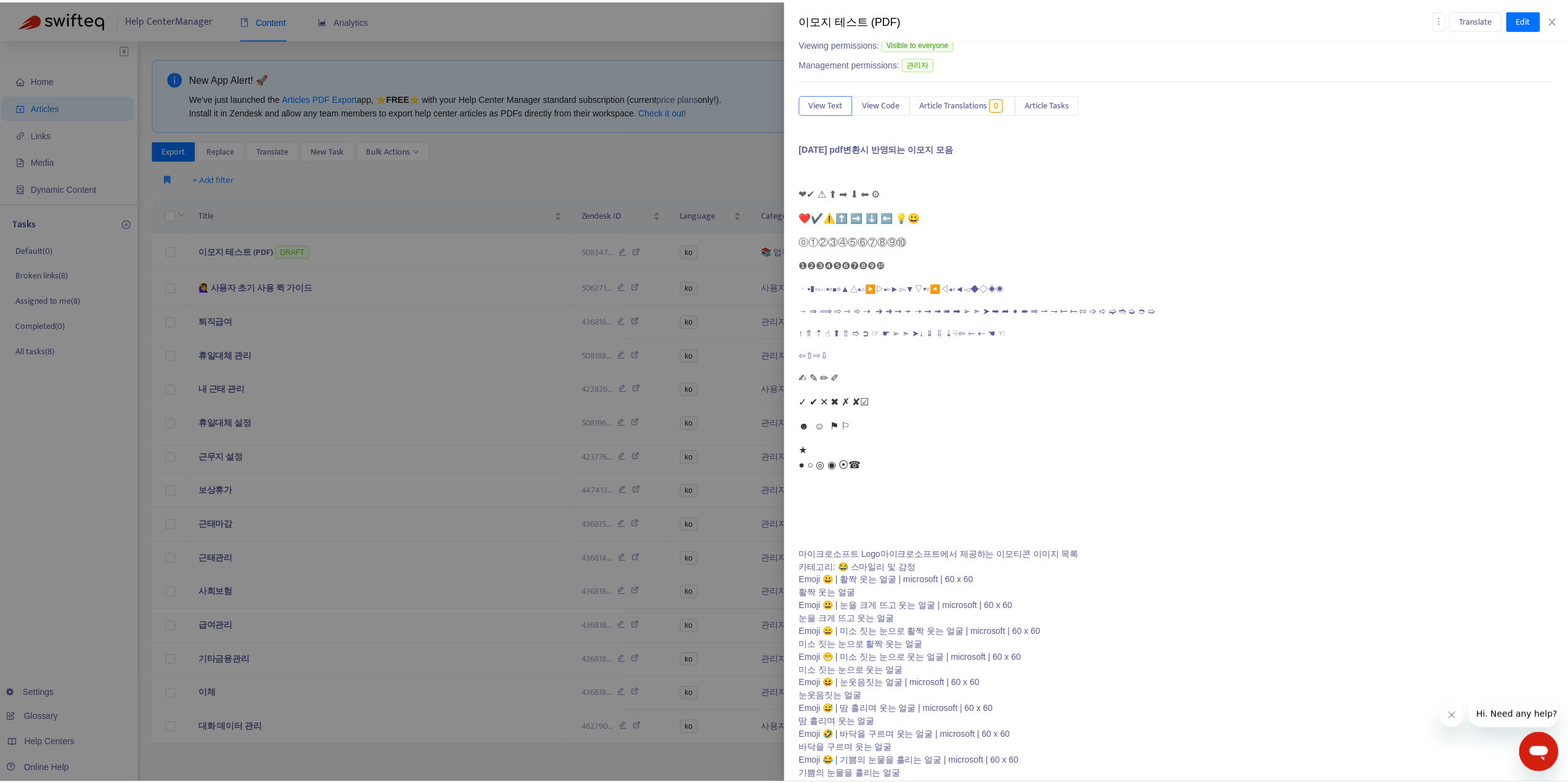
scroll to position [123, 0]
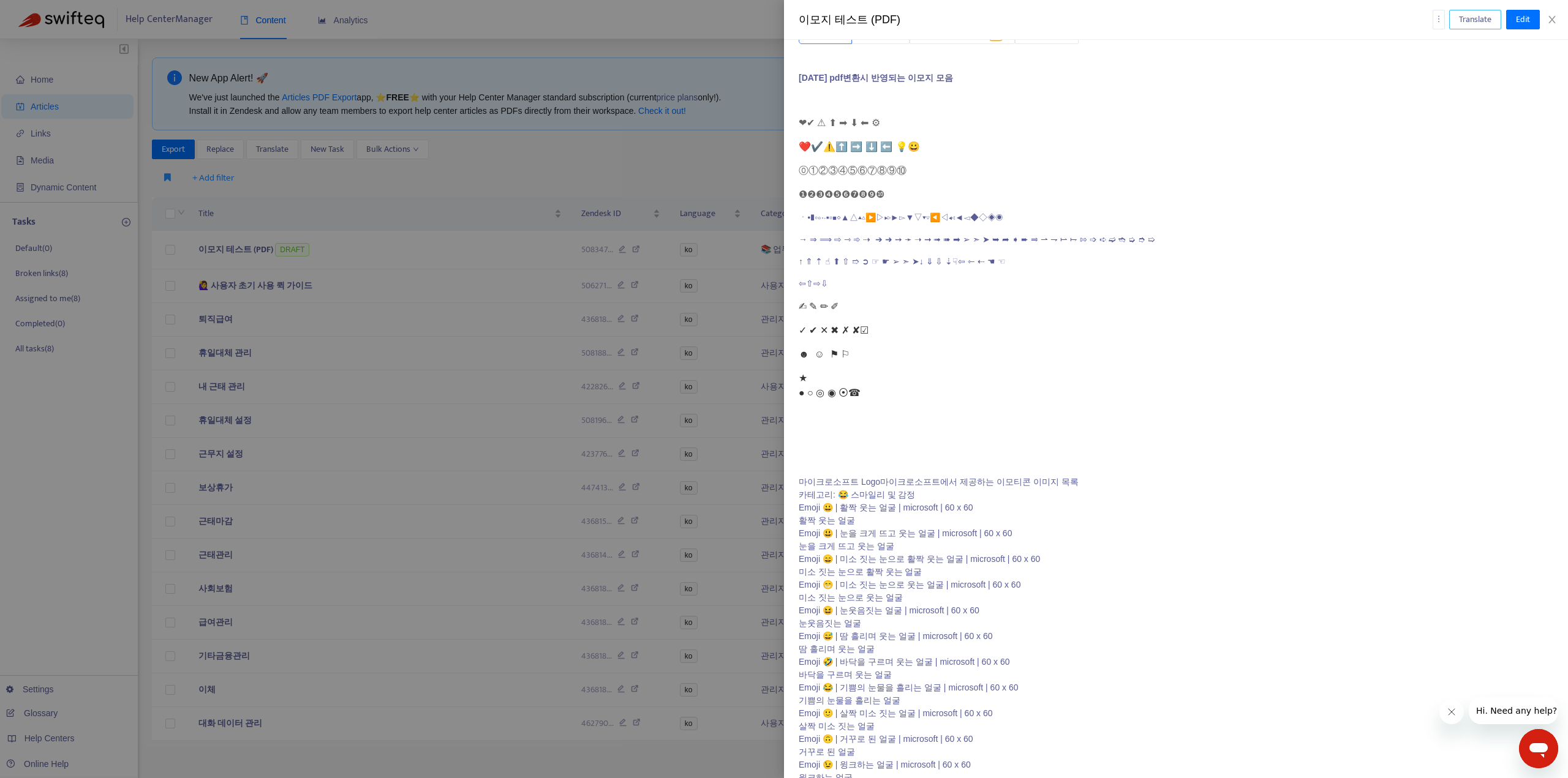
click at [1480, 19] on span "Translate" at bounding box center [1475, 19] width 32 height 14
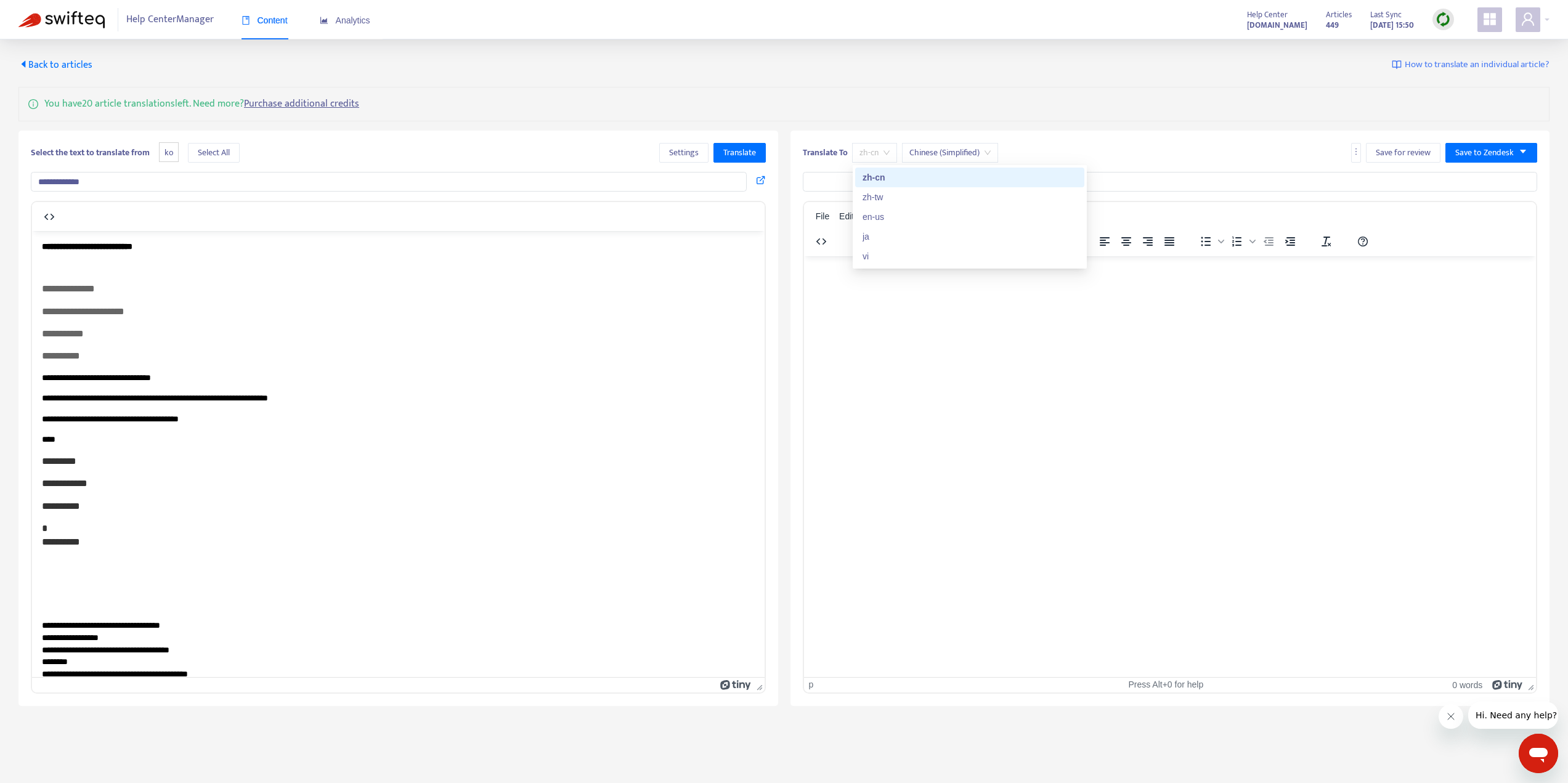
click at [884, 154] on span "zh-cn" at bounding box center [875, 153] width 30 height 19
click at [971, 148] on span "Chinese (Simplified)" at bounding box center [950, 153] width 82 height 19
click at [1109, 131] on div "Translate To zh-cn Chinese (Simplified) Save for review Save to Zendesk File Ed…" at bounding box center [1170, 419] width 760 height 576
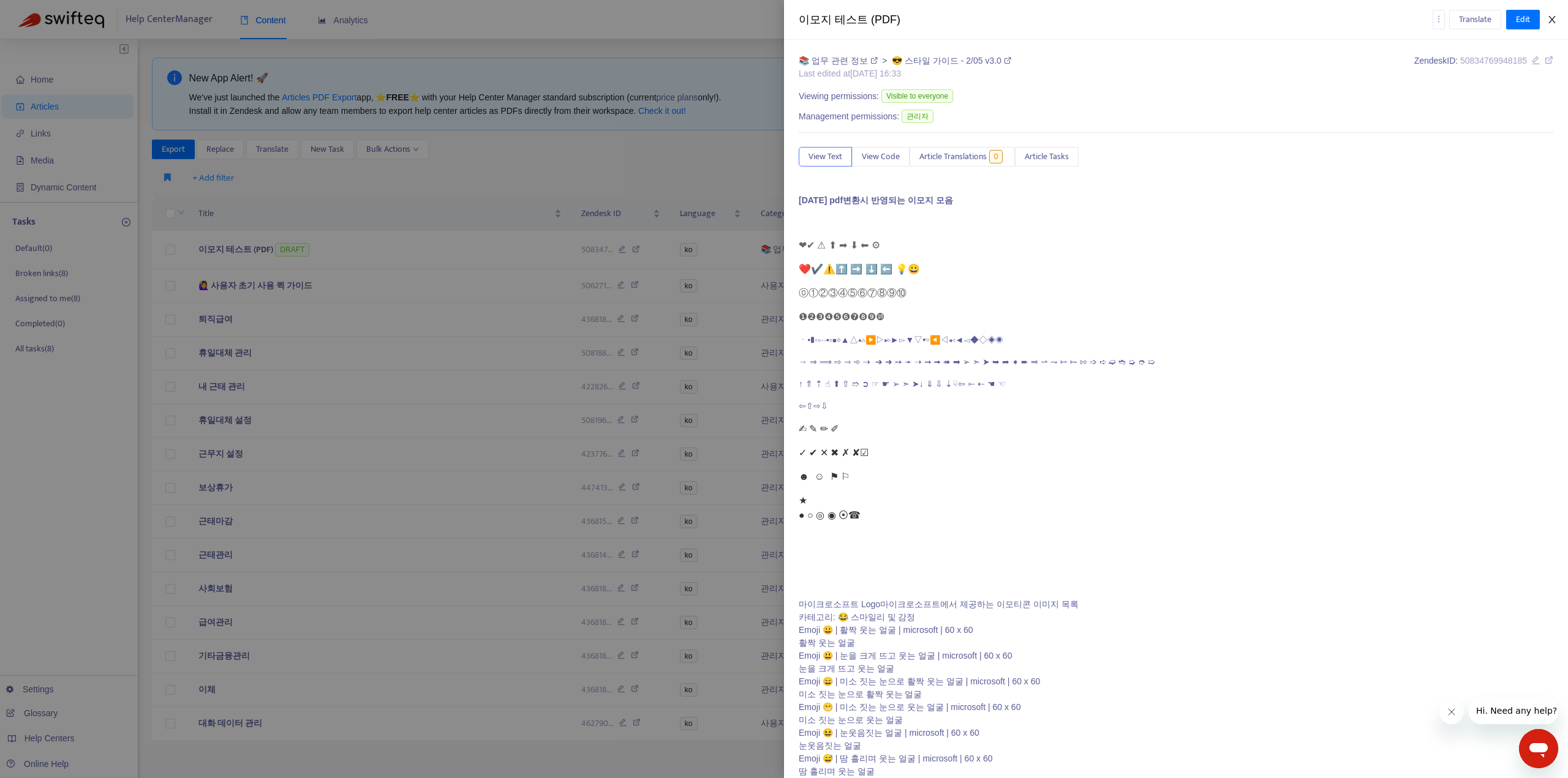
click at [1549, 18] on icon "close" at bounding box center [1552, 19] width 10 height 10
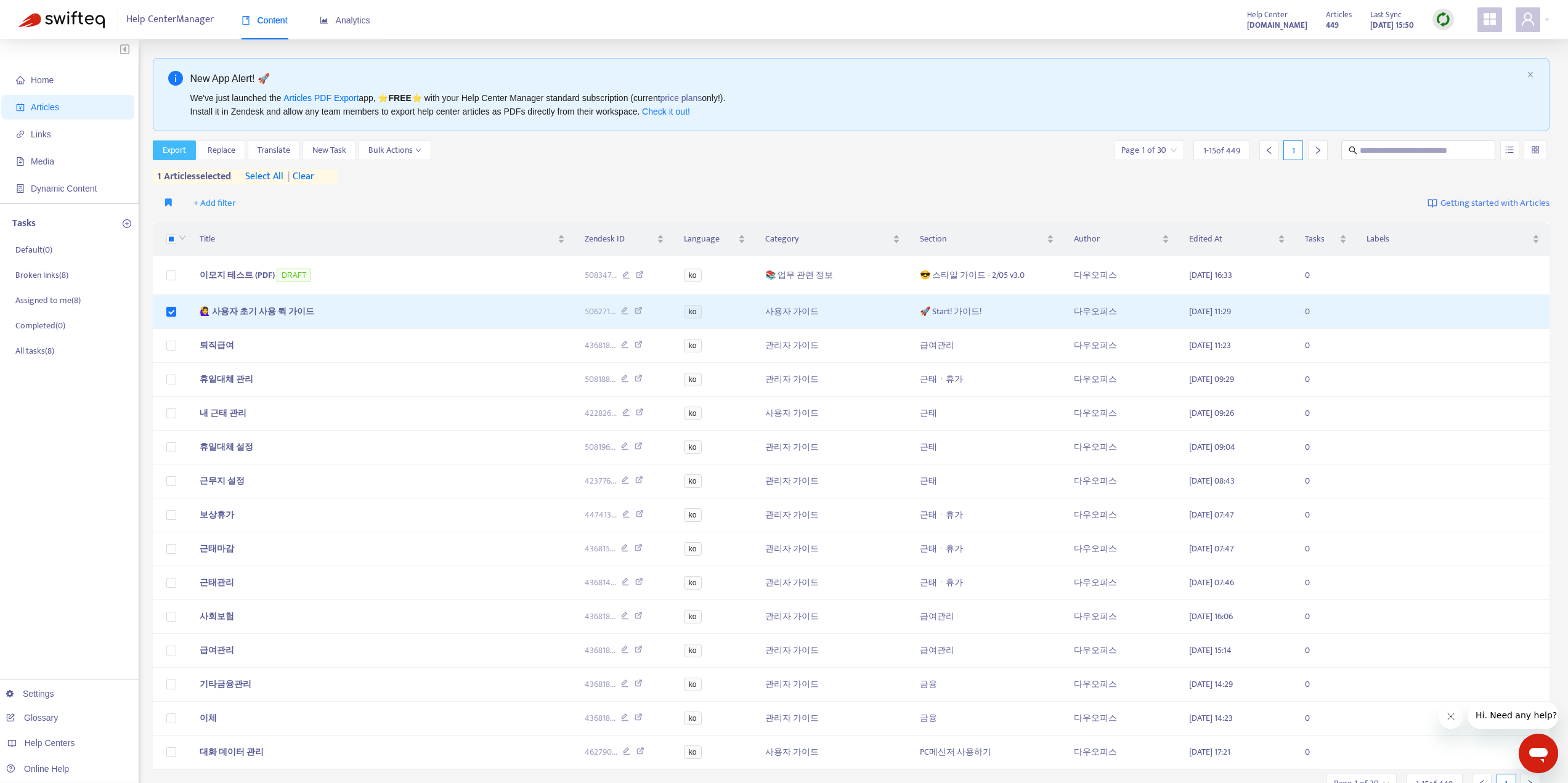
click at [161, 147] on button "Export" at bounding box center [174, 150] width 43 height 20
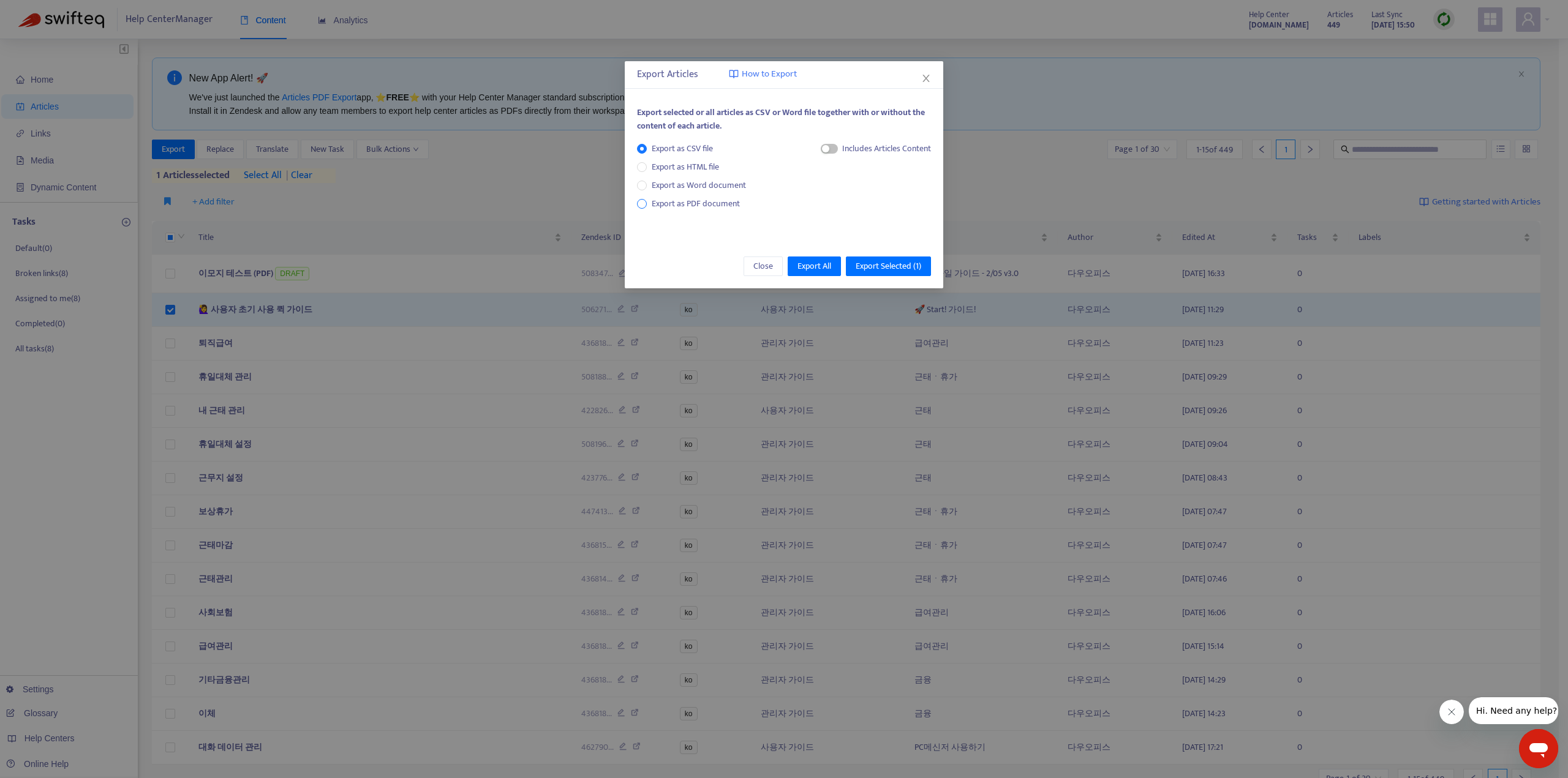
click at [716, 205] on span "Export as PDF document" at bounding box center [696, 204] width 88 height 14
click at [905, 267] on span "Export Selected ( 1 )" at bounding box center [888, 266] width 65 height 14
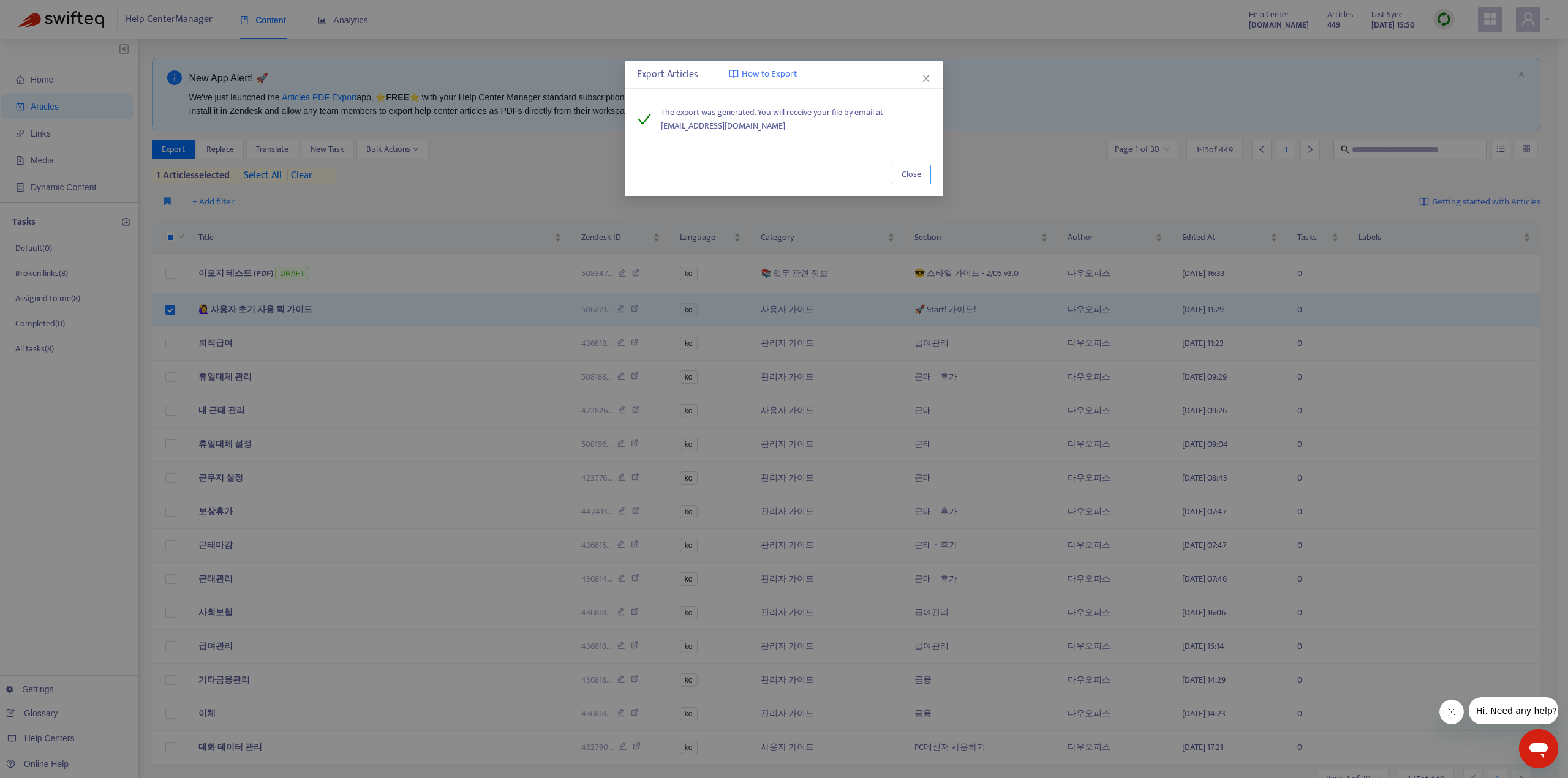
click at [913, 173] on span "Close" at bounding box center [911, 175] width 19 height 14
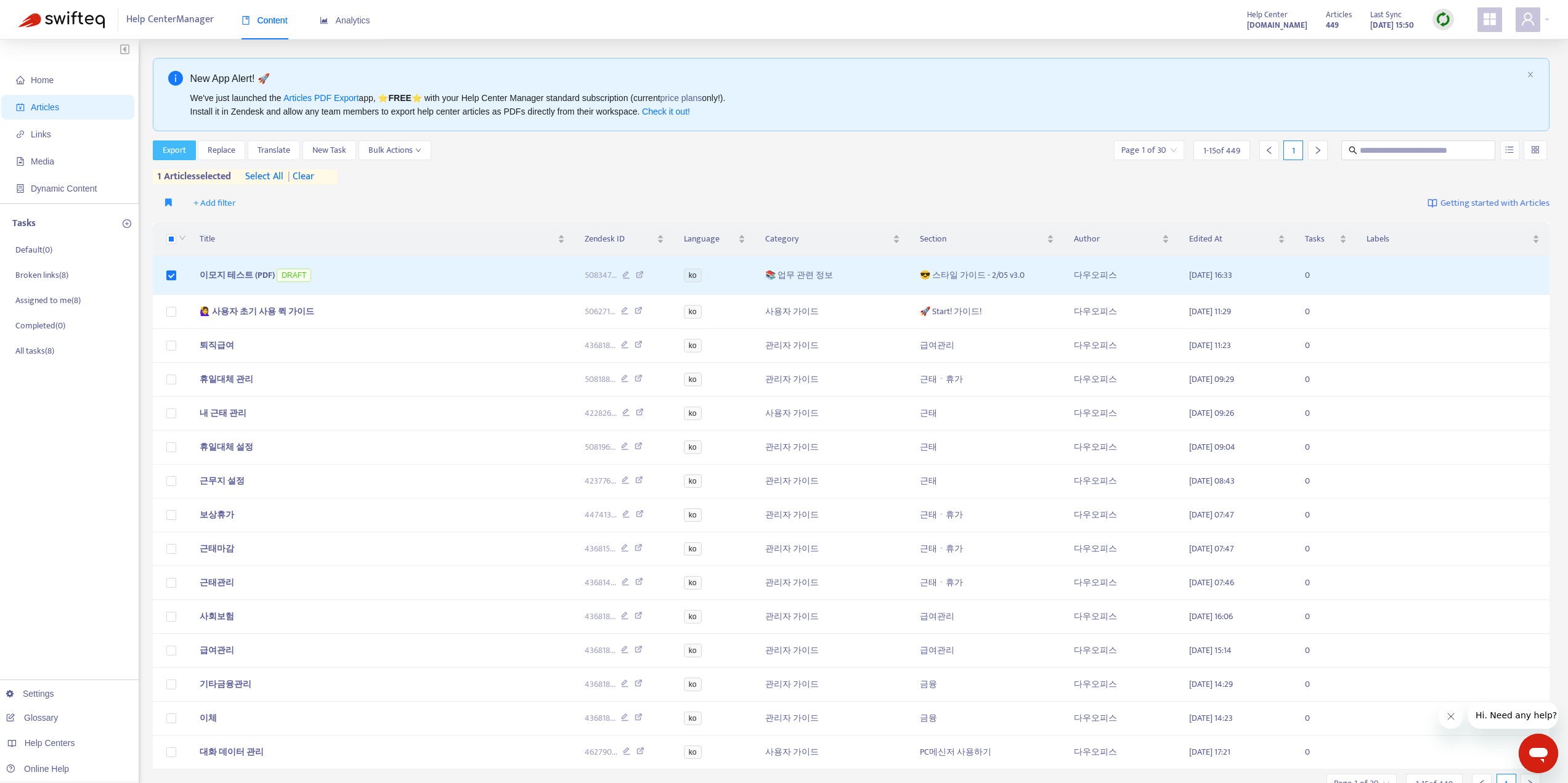
click at [181, 150] on span "Export" at bounding box center [174, 150] width 23 height 14
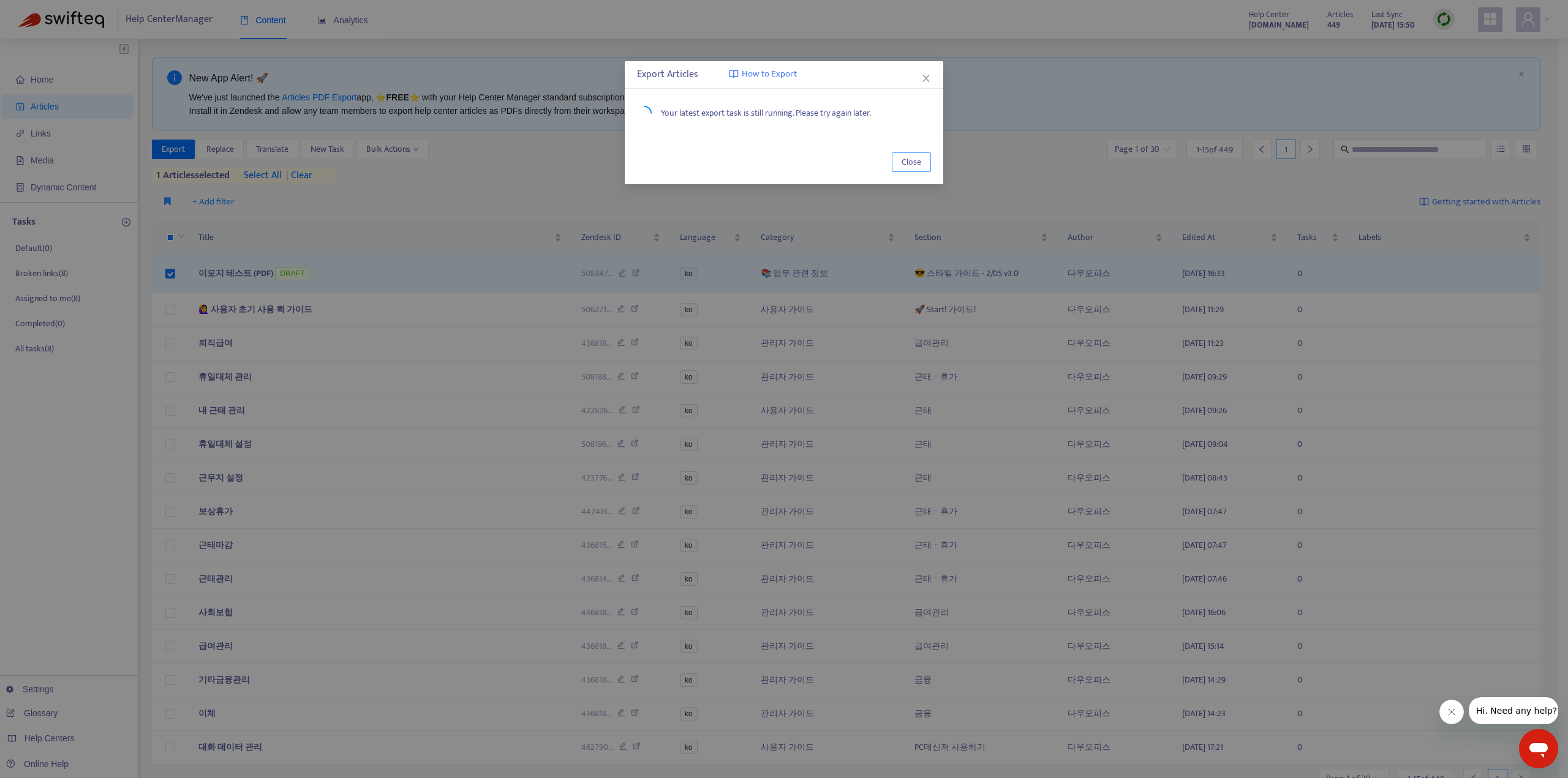
click at [919, 159] on span "Close" at bounding box center [911, 162] width 19 height 14
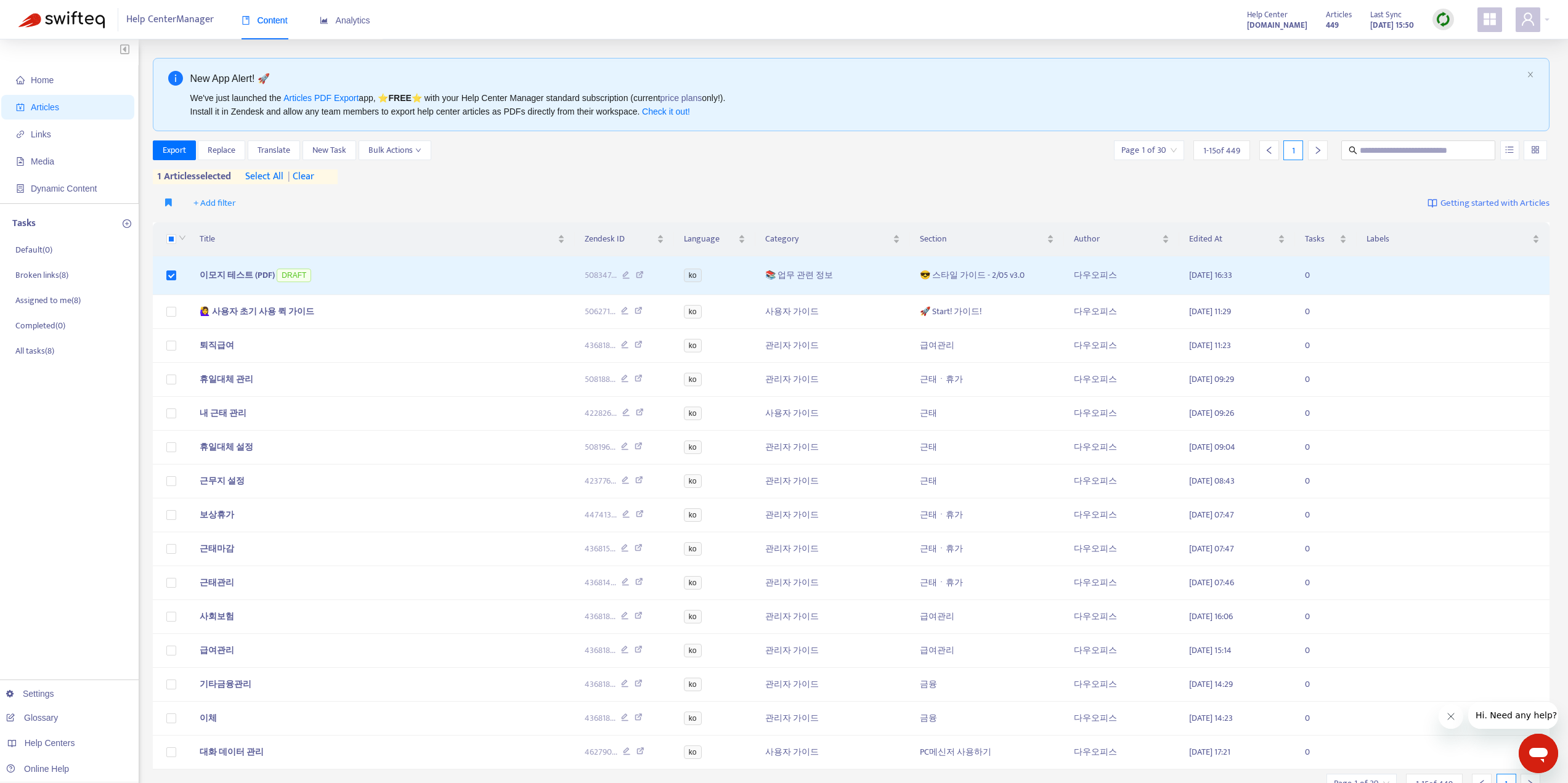
click at [883, 182] on div "Export Replace Translate New Task Bulk Actions Page 1 of 30 1 - 15 of 449 1 1 a…" at bounding box center [851, 162] width 1397 height 44
click at [463, 239] on span "Title" at bounding box center [377, 239] width 356 height 14
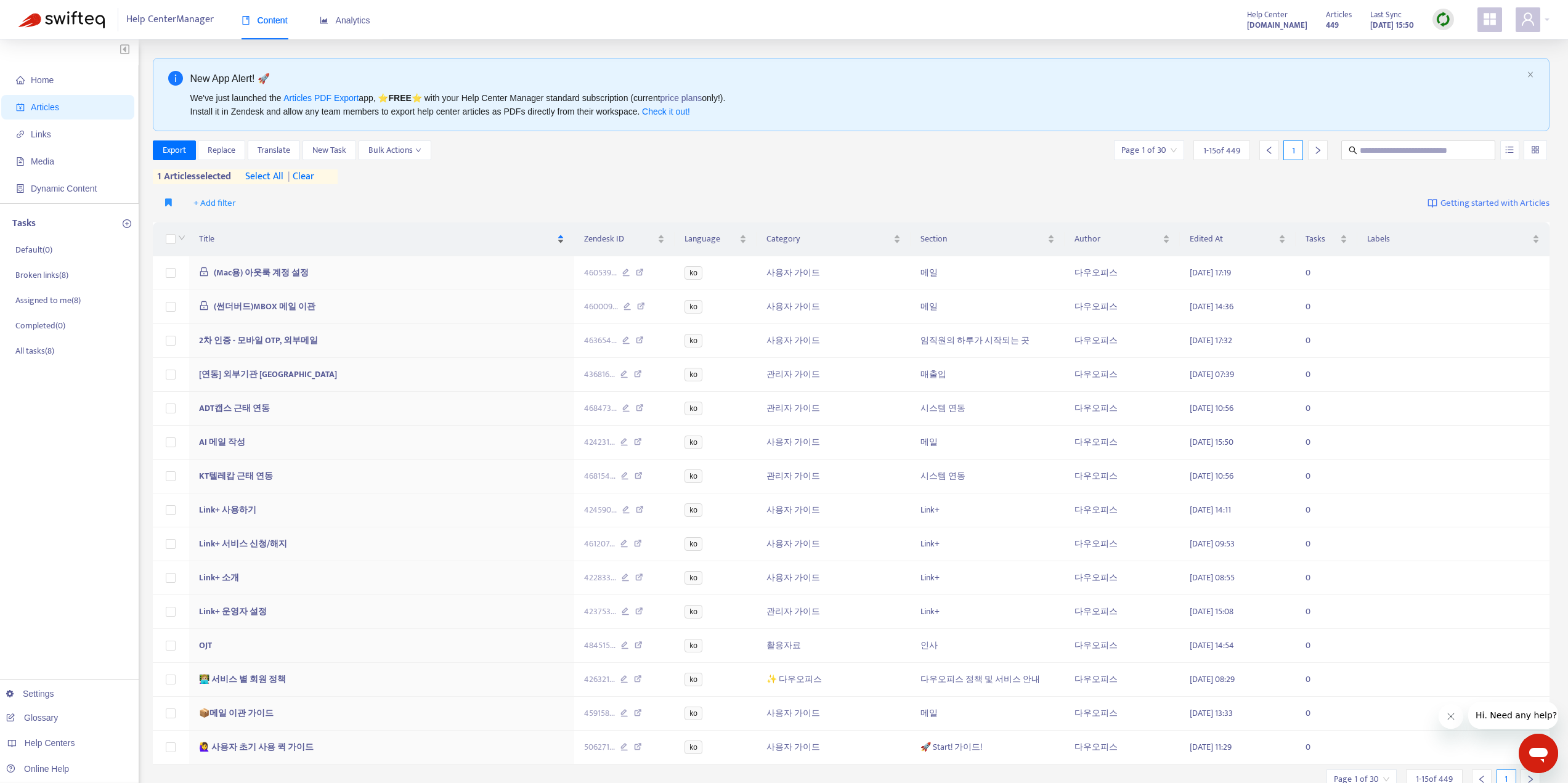
click at [468, 236] on span "Title" at bounding box center [377, 239] width 356 height 14
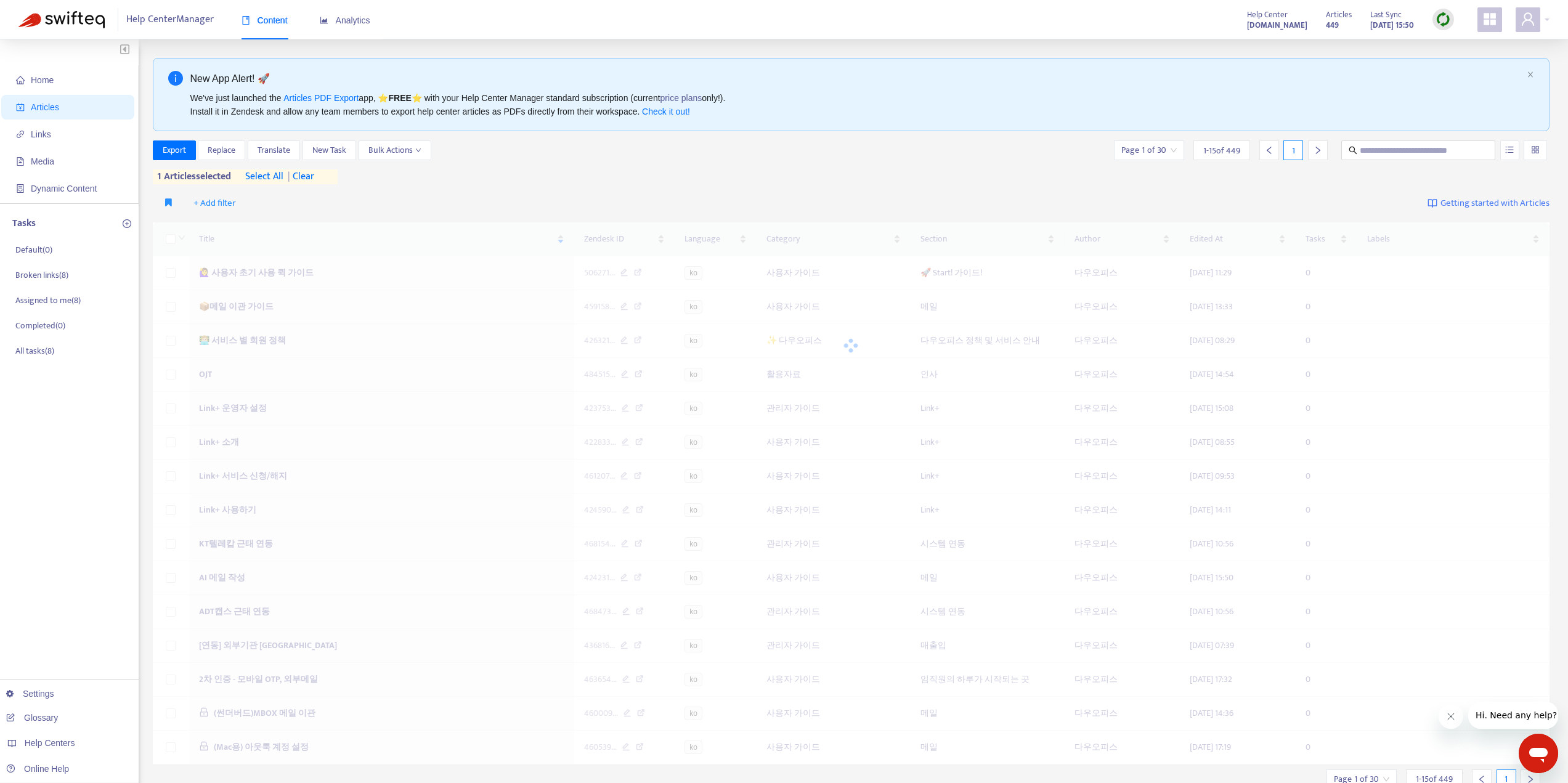
click at [810, 156] on div "Export Replace Translate New Task Bulk Actions Page 1 of 30 1 - 15 of 449 1" at bounding box center [851, 150] width 1397 height 20
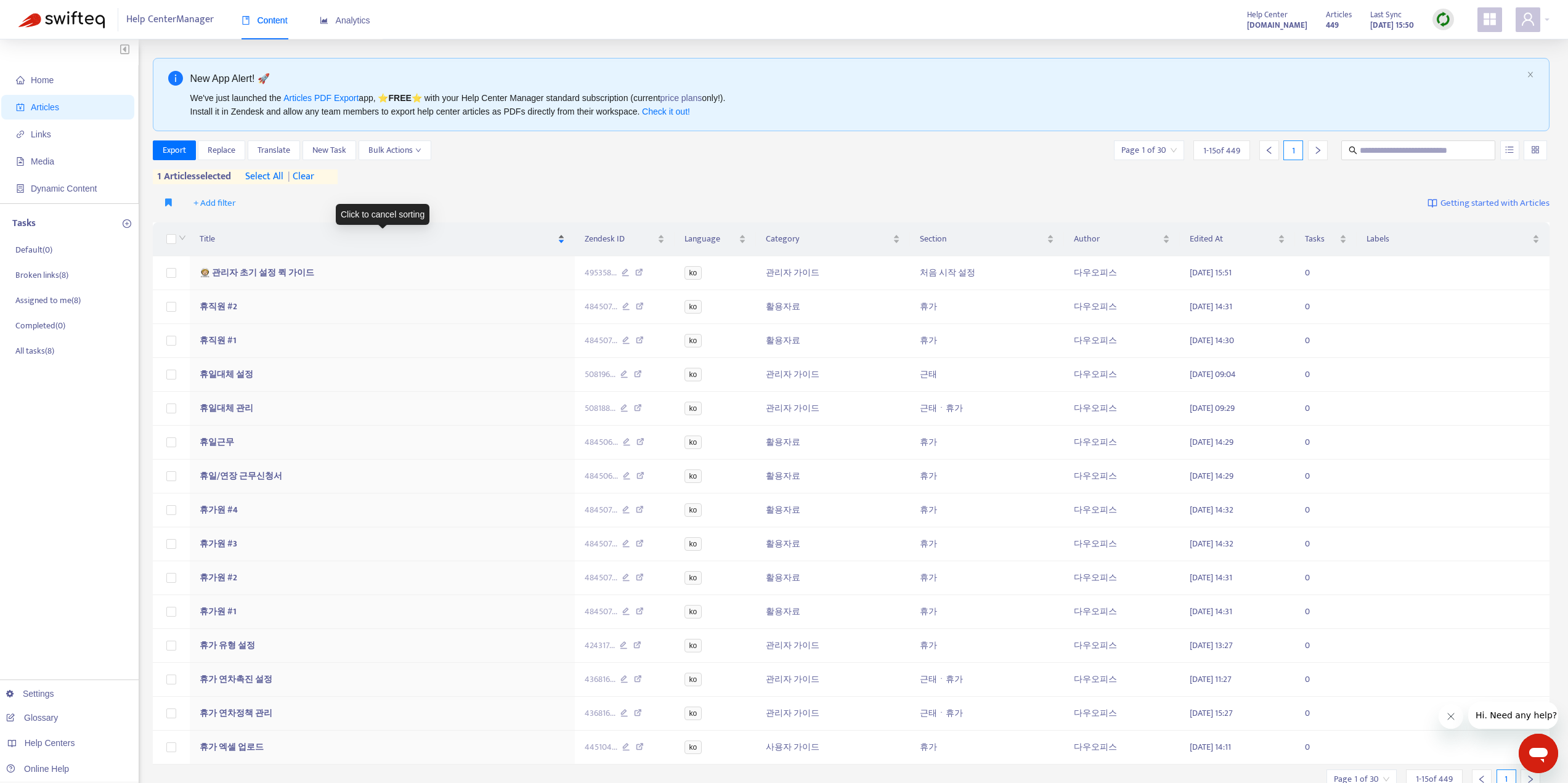
click at [387, 240] on span "Title" at bounding box center [377, 239] width 356 height 14
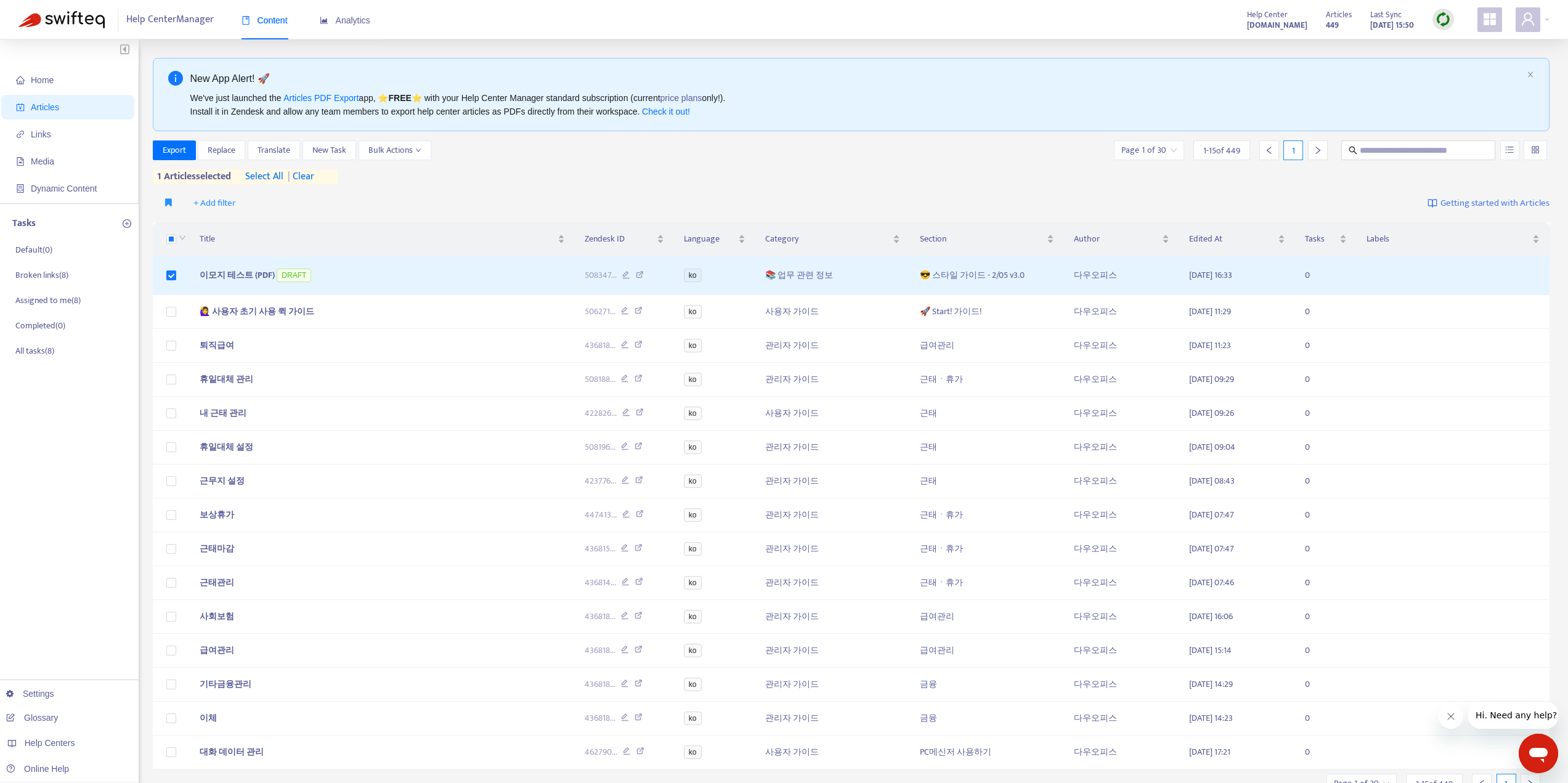
click at [749, 186] on div "Export Replace Translate New Task Bulk Actions Page 1 of 30 1 - 15 of 449 1 1 a…" at bounding box center [851, 164] width 1397 height 48
click at [173, 150] on span "Export" at bounding box center [174, 150] width 23 height 14
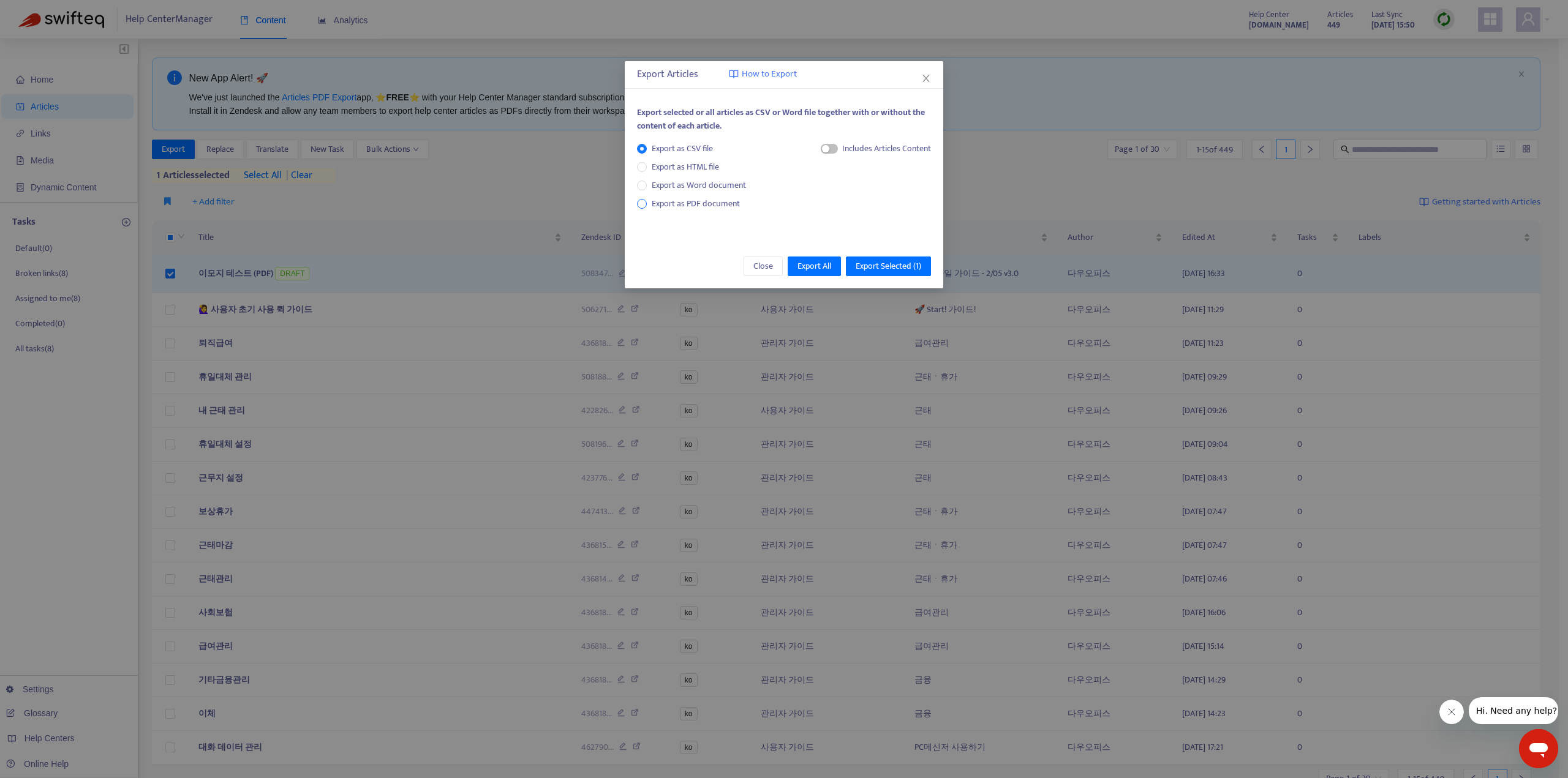
click at [720, 205] on span "Export as PDF document" at bounding box center [696, 204] width 88 height 14
click at [890, 211] on div "Each article in a separate file" at bounding box center [870, 183] width 122 height 83
click at [903, 264] on span "Export Selected ( 1 )" at bounding box center [888, 266] width 65 height 14
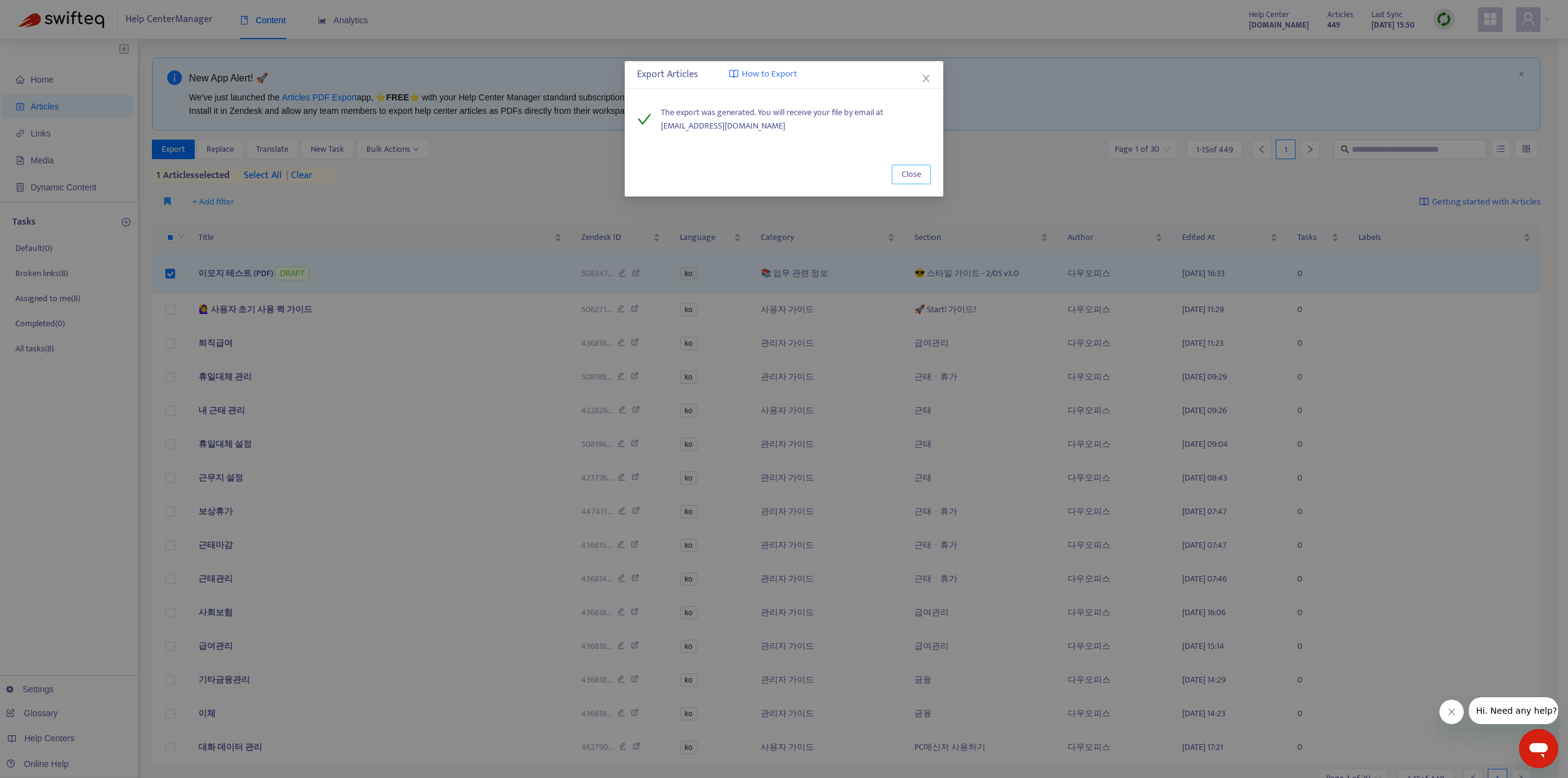
click at [908, 173] on span "Close" at bounding box center [911, 175] width 19 height 14
